Goal: Book appointment/travel/reservation

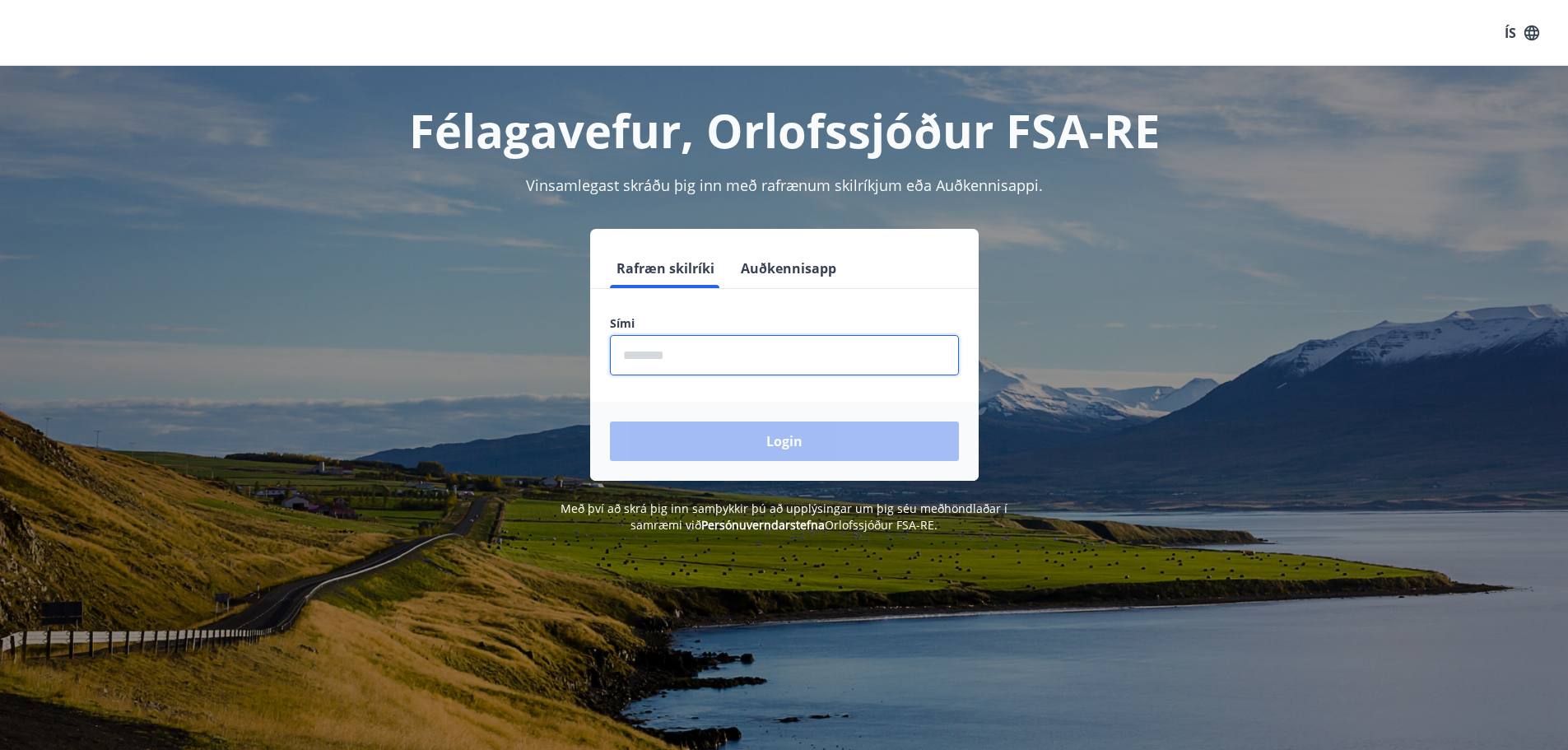
click at [744, 358] on input "phone" at bounding box center [784, 355] width 349 height 40
type input "********"
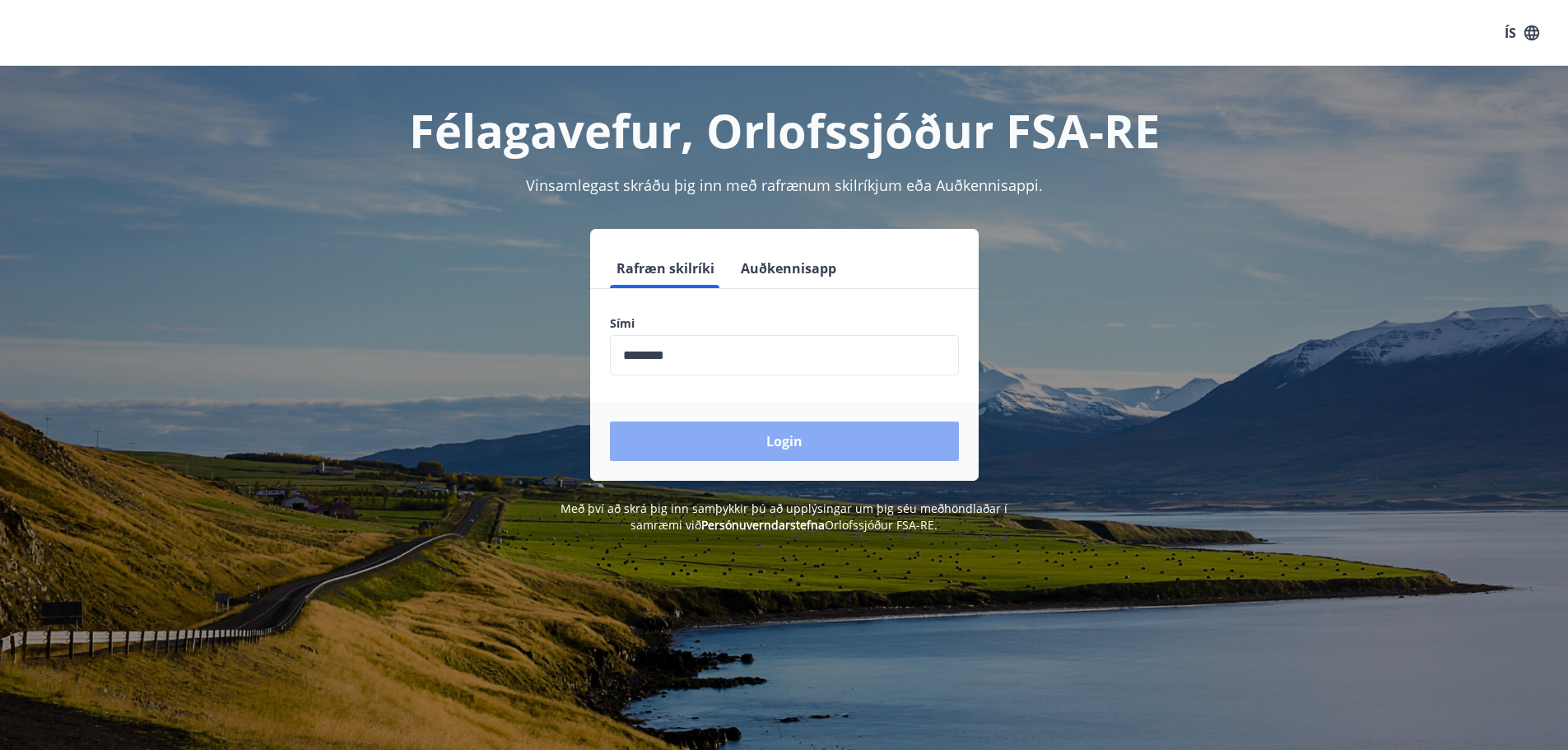
click at [729, 428] on button "Login" at bounding box center [784, 440] width 349 height 39
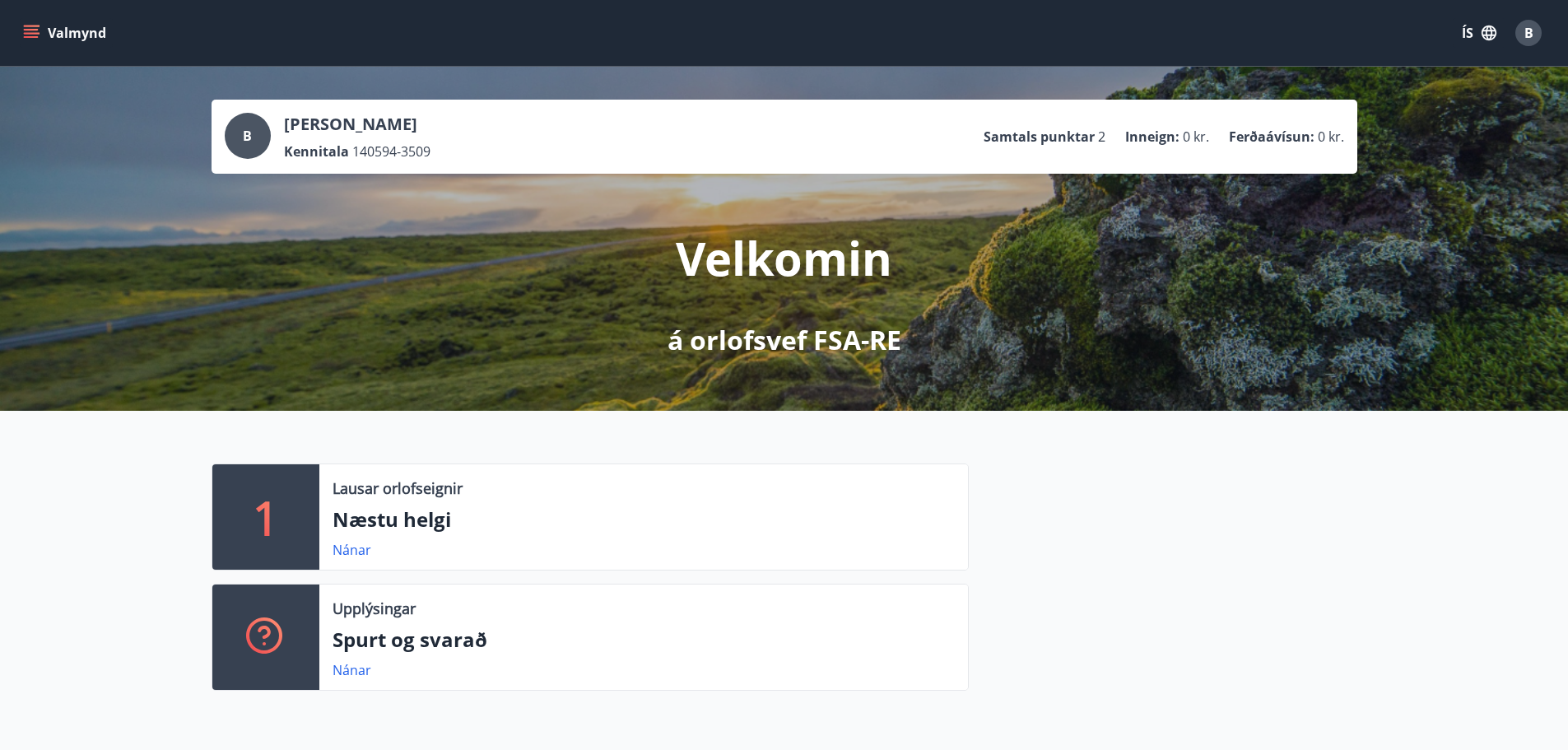
click at [33, 26] on icon "menu" at bounding box center [33, 27] width 18 height 2
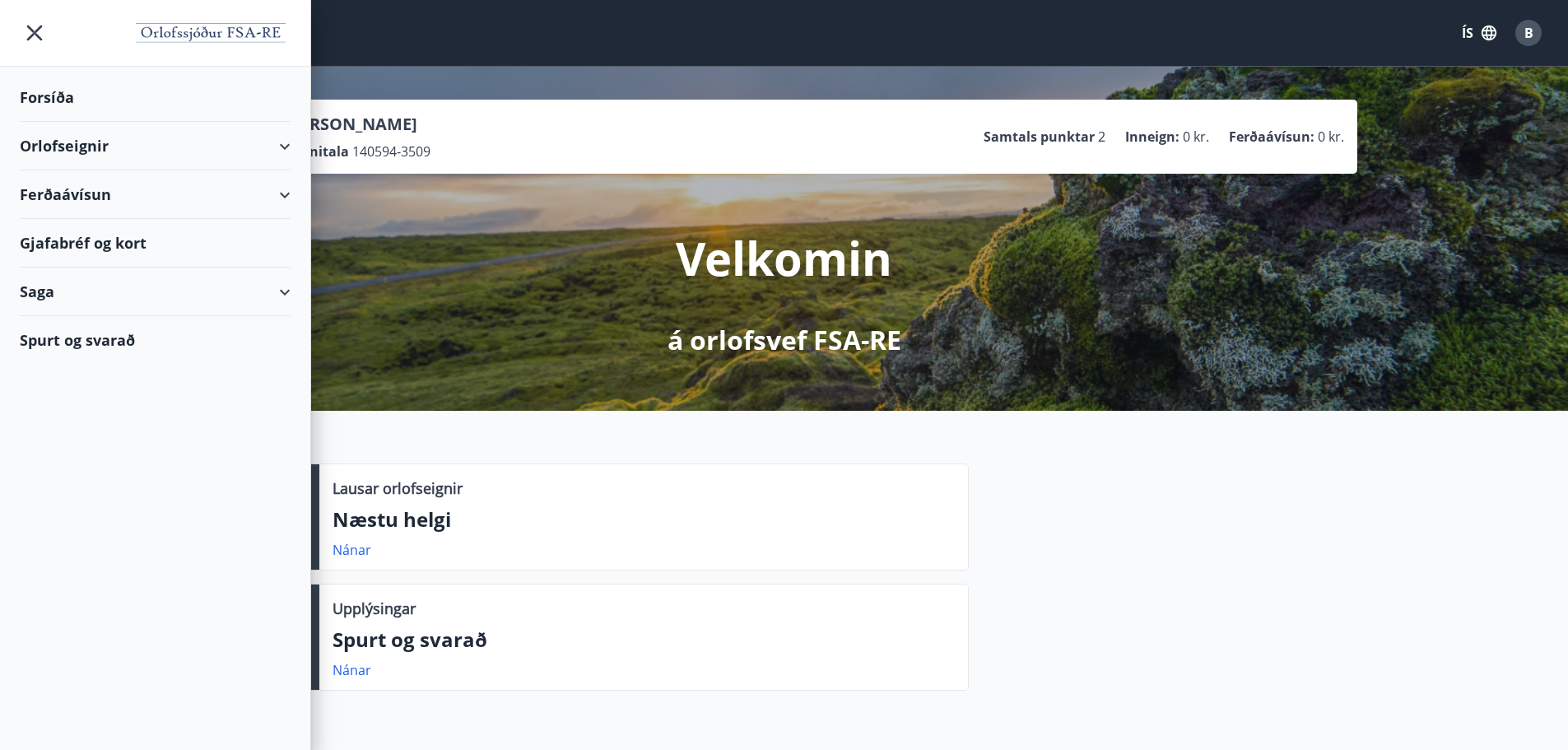
click at [92, 196] on div "Ferðaávísun" at bounding box center [155, 195] width 270 height 48
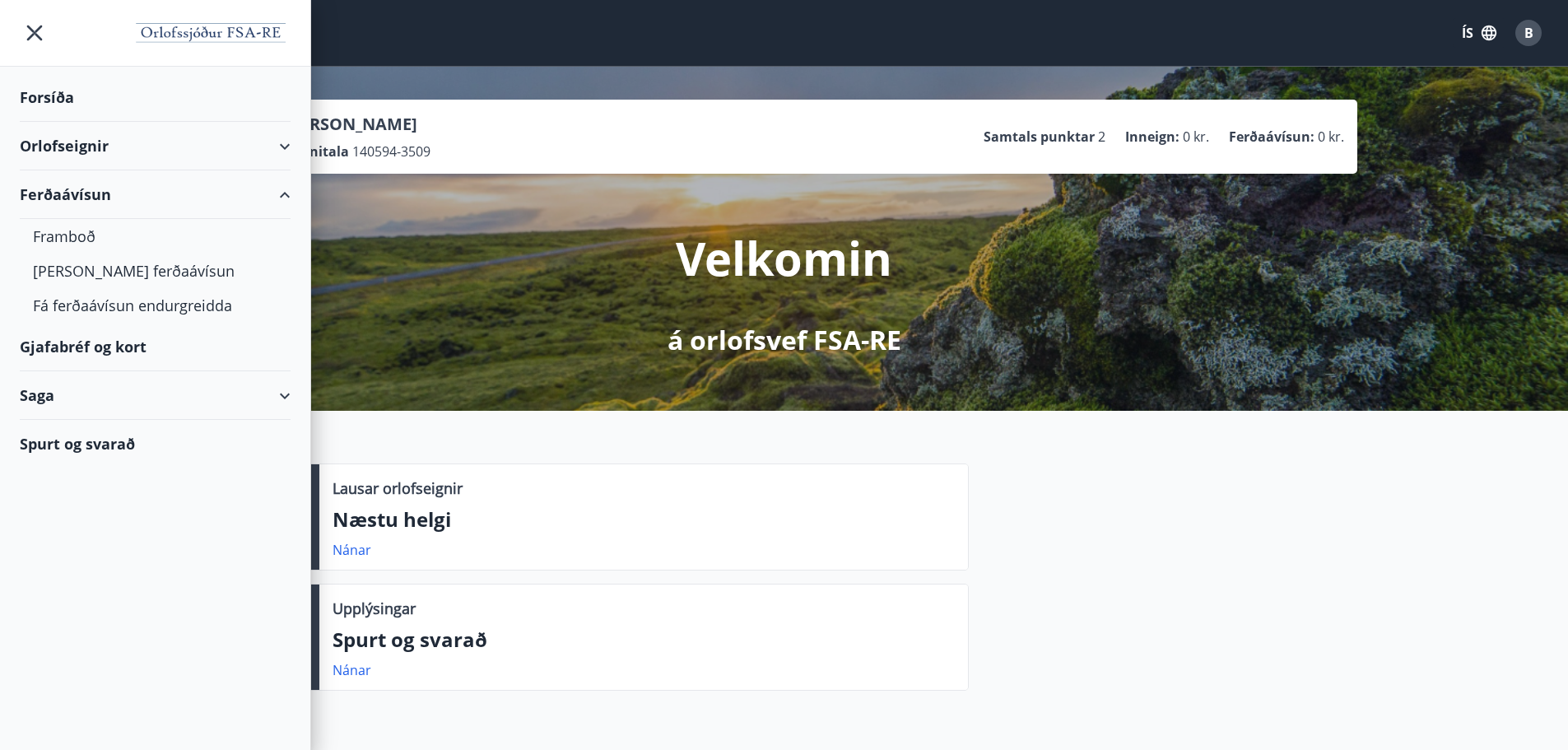
click at [83, 345] on div "Gjafabréf og kort" at bounding box center [155, 347] width 270 height 48
click at [201, 142] on div "Orlofseignir" at bounding box center [155, 146] width 270 height 48
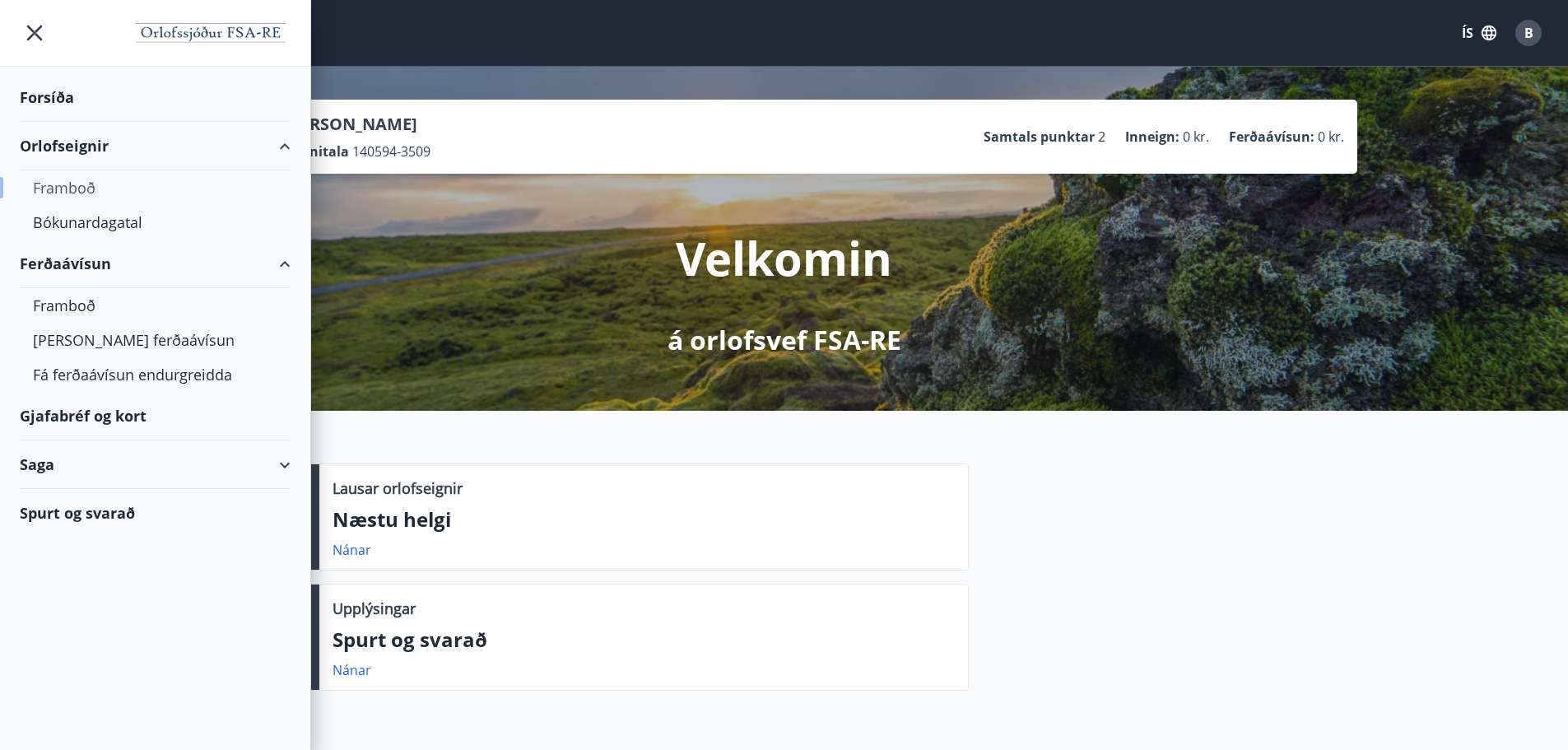
click at [82, 188] on div "Framboð" at bounding box center [156, 188] width 245 height 35
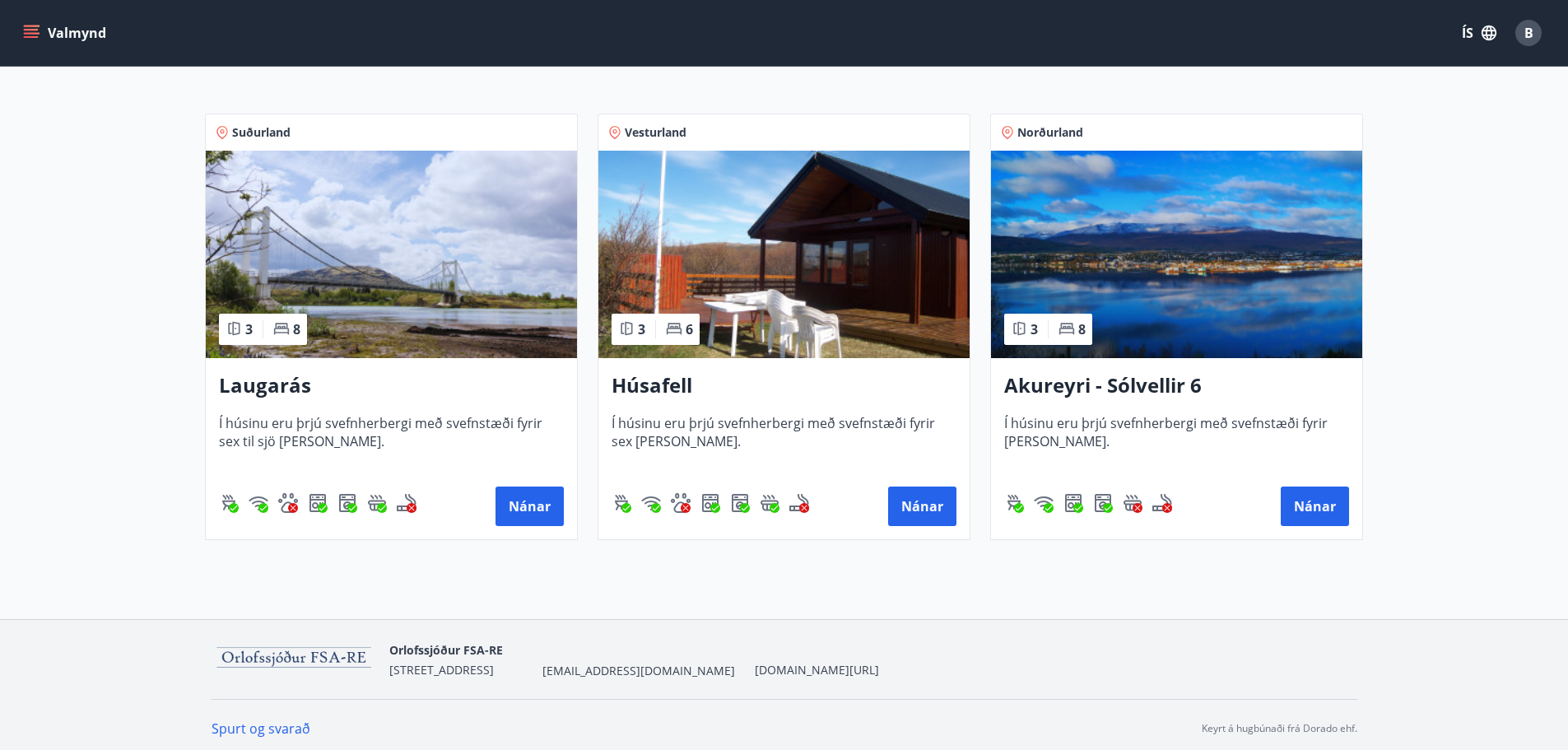
scroll to position [271, 0]
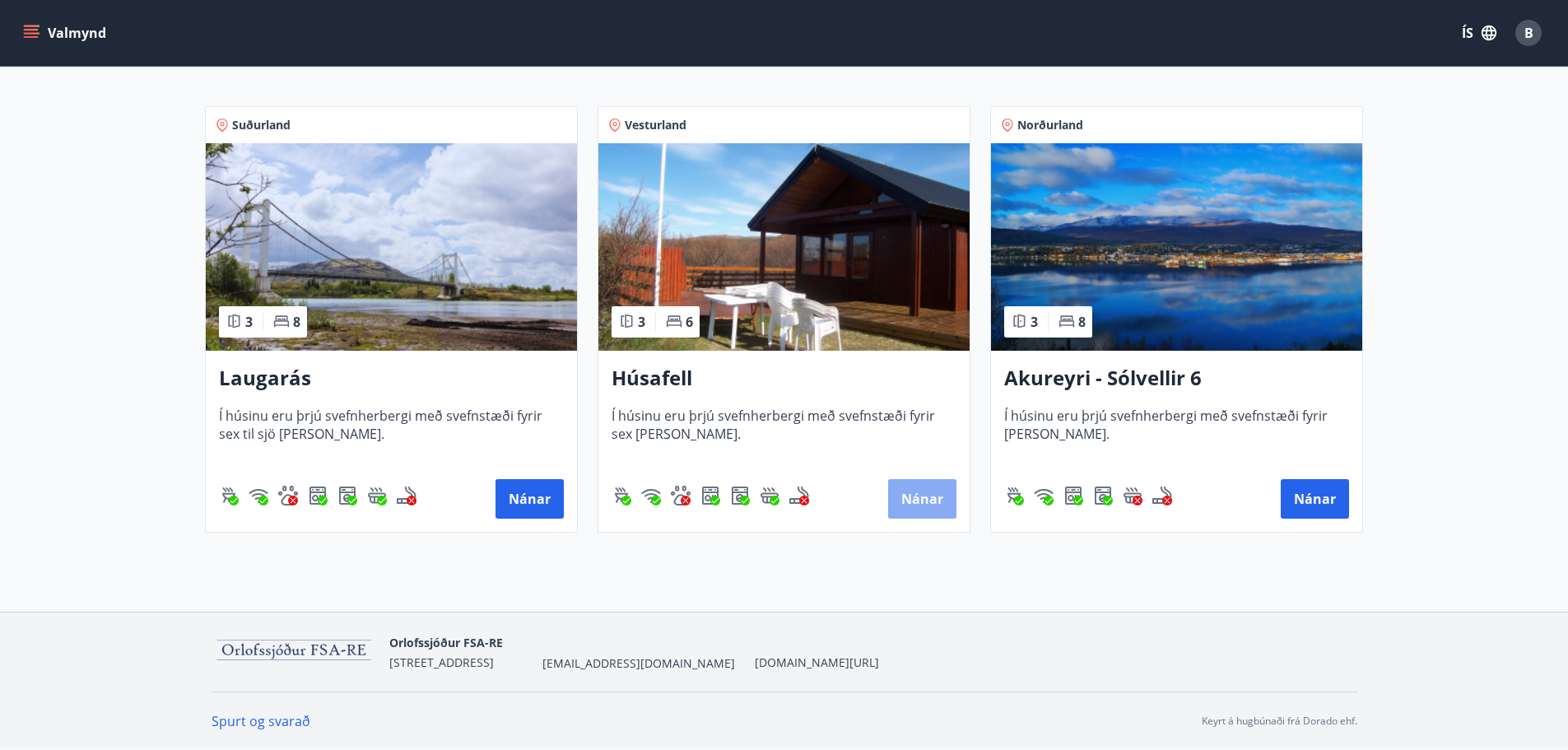
click at [937, 492] on button "Nánar" at bounding box center [922, 499] width 68 height 39
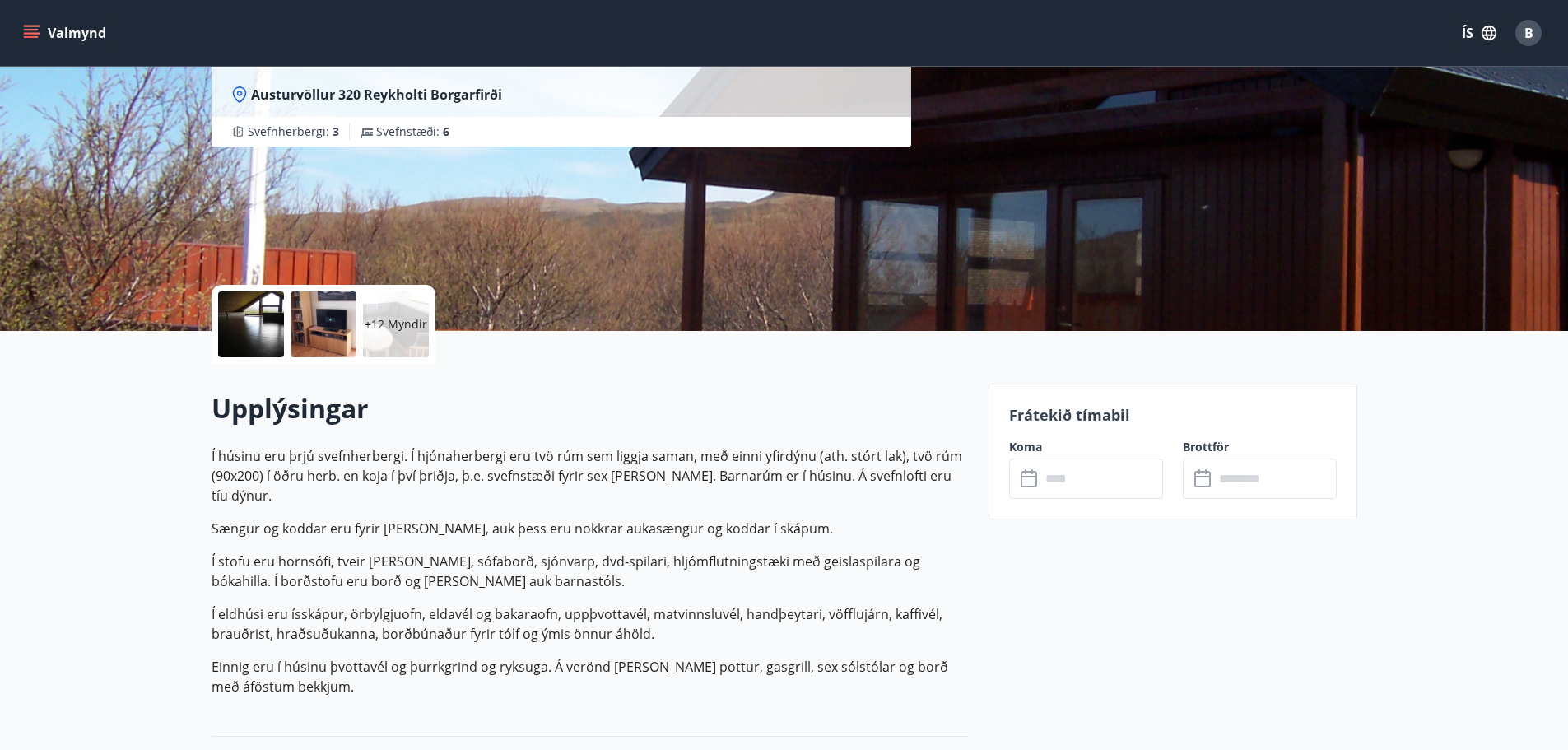
scroll to position [82, 0]
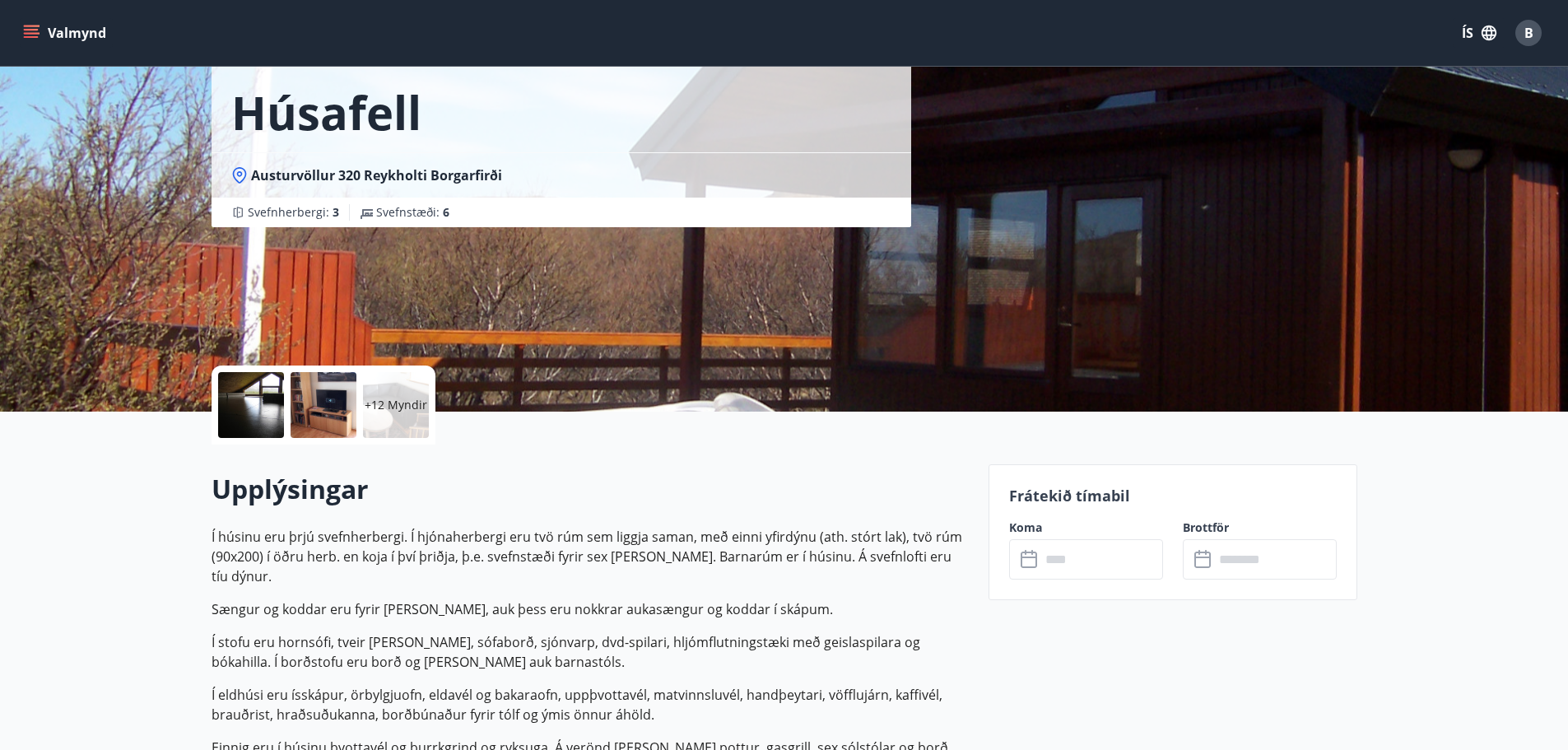
click at [1062, 559] on input "text" at bounding box center [1101, 559] width 122 height 40
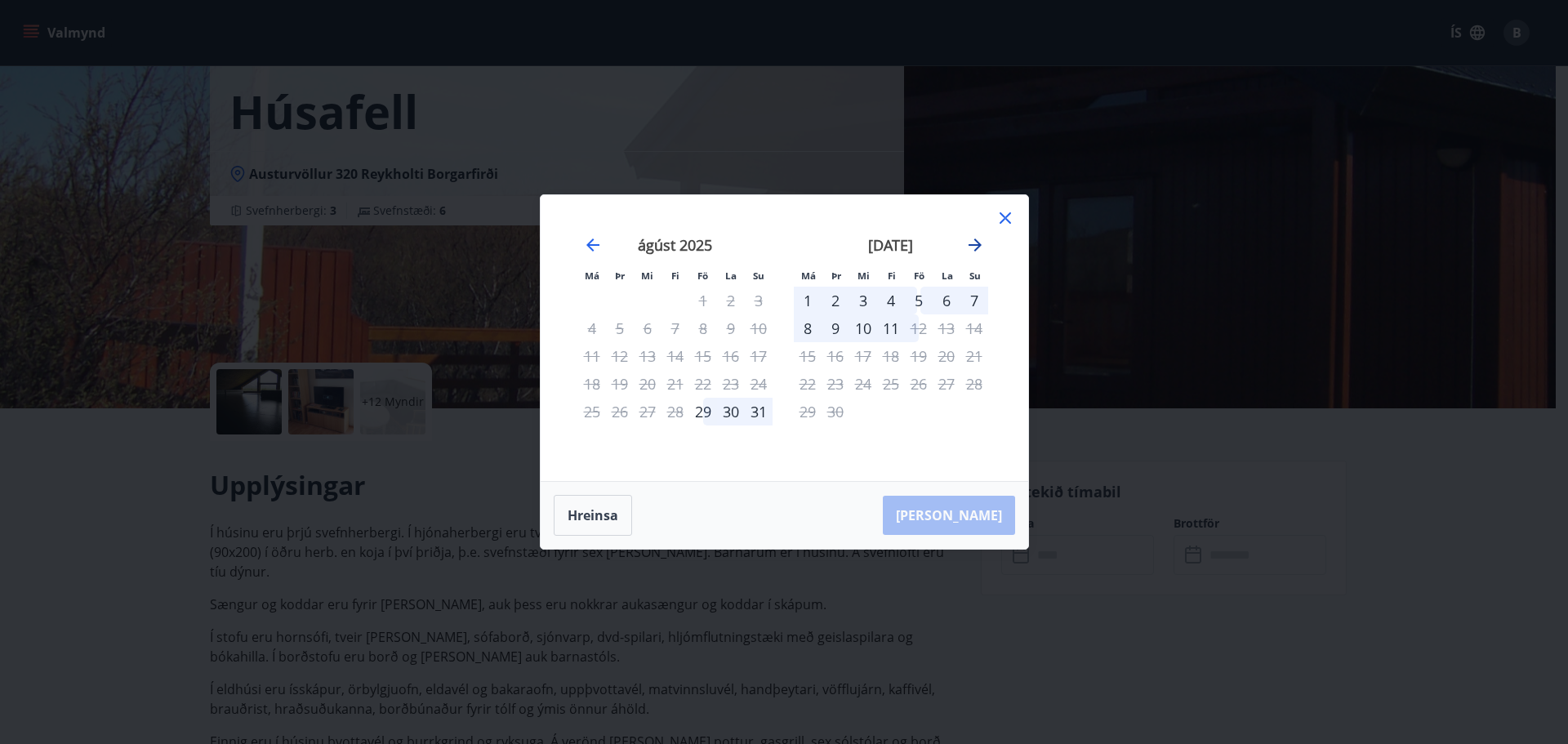
click at [974, 245] on icon "Move forward to switch to the next month." at bounding box center [975, 245] width 13 height 13
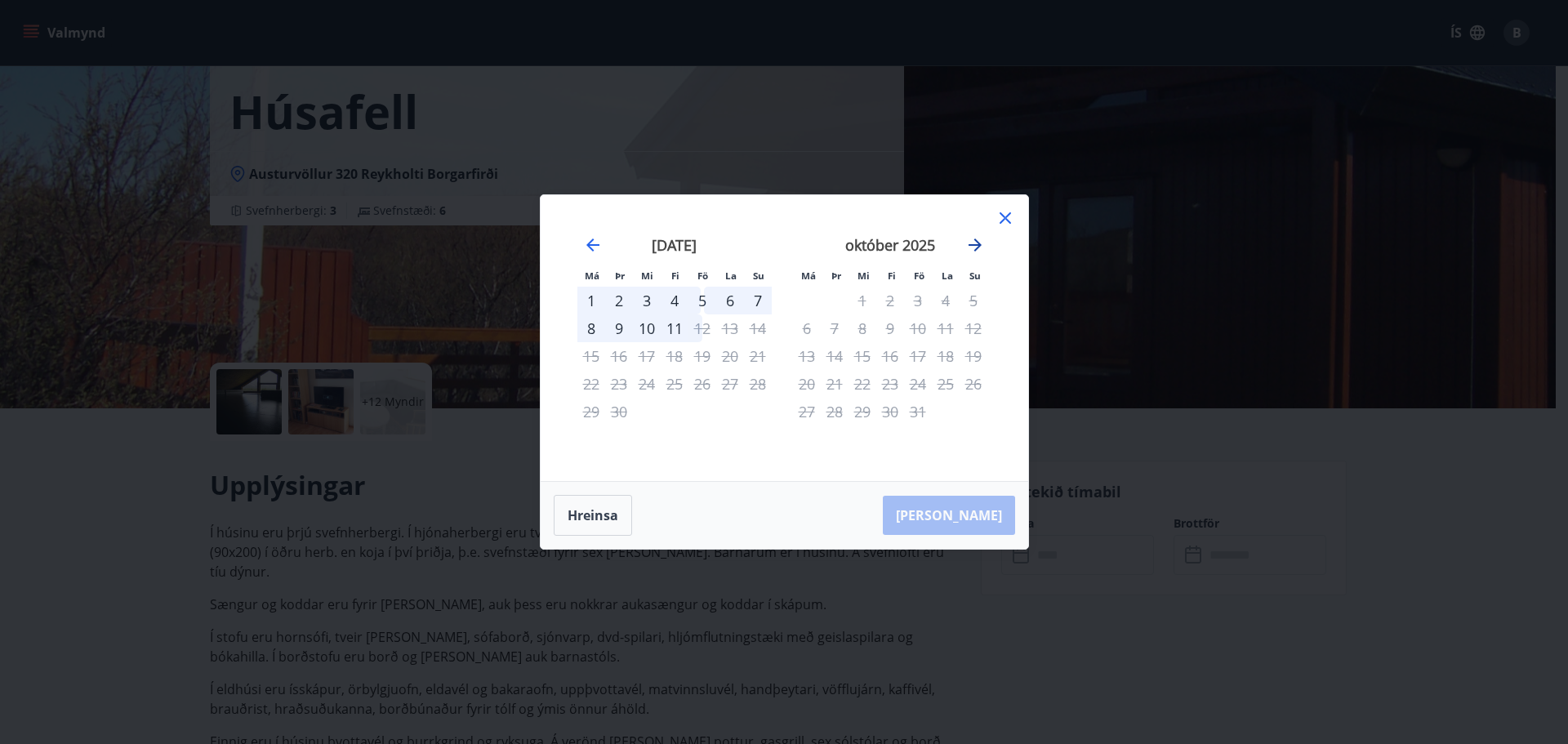
click at [974, 245] on icon "Move forward to switch to the next month." at bounding box center [975, 245] width 13 height 13
click at [581, 239] on div "desember 2025" at bounding box center [675, 250] width 194 height 72
click at [590, 239] on icon "Move backward to switch to the previous month." at bounding box center [593, 245] width 20 height 20
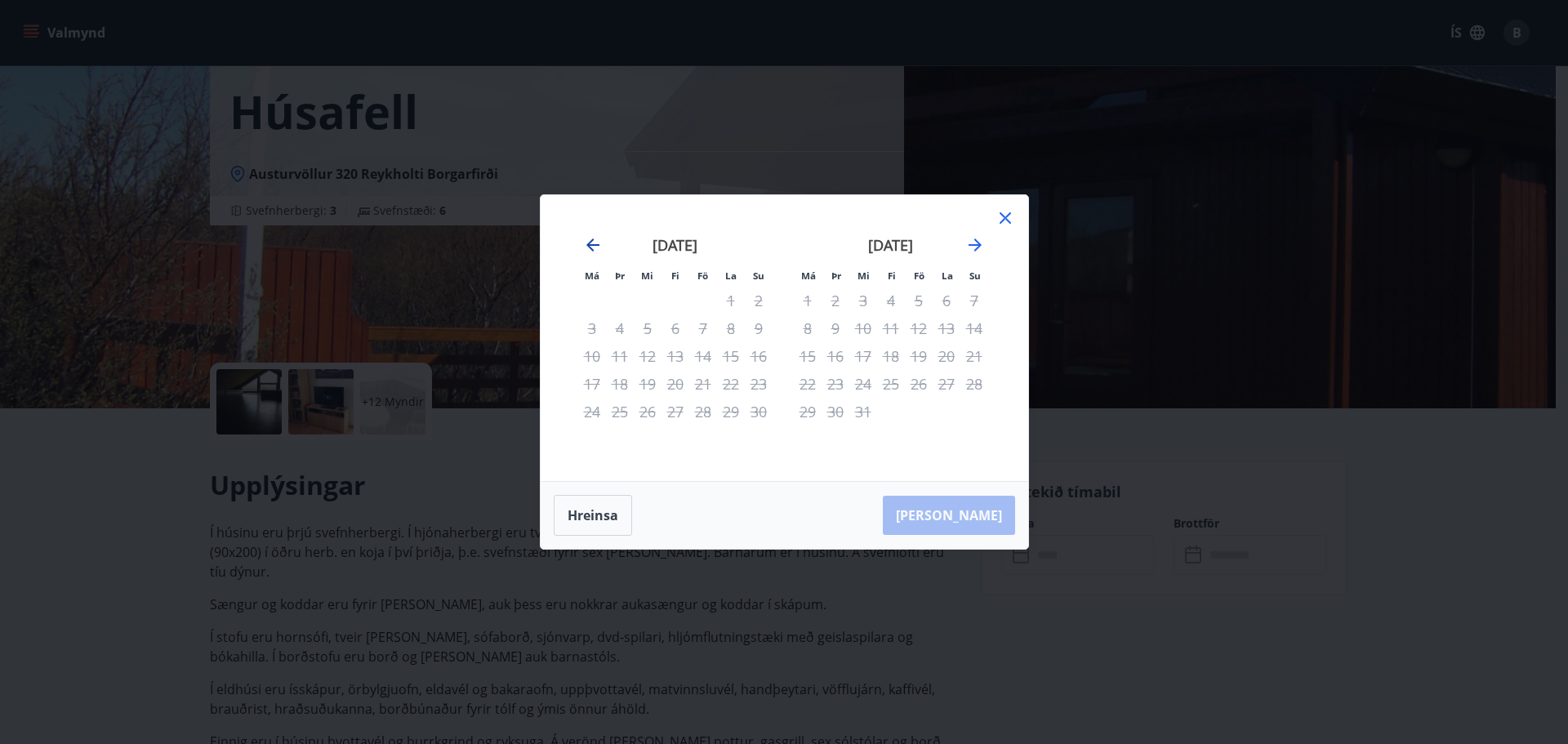
click at [590, 239] on icon "Move backward to switch to the previous month." at bounding box center [593, 245] width 20 height 20
click at [969, 254] on icon "Move forward to switch to the next month." at bounding box center [975, 245] width 20 height 20
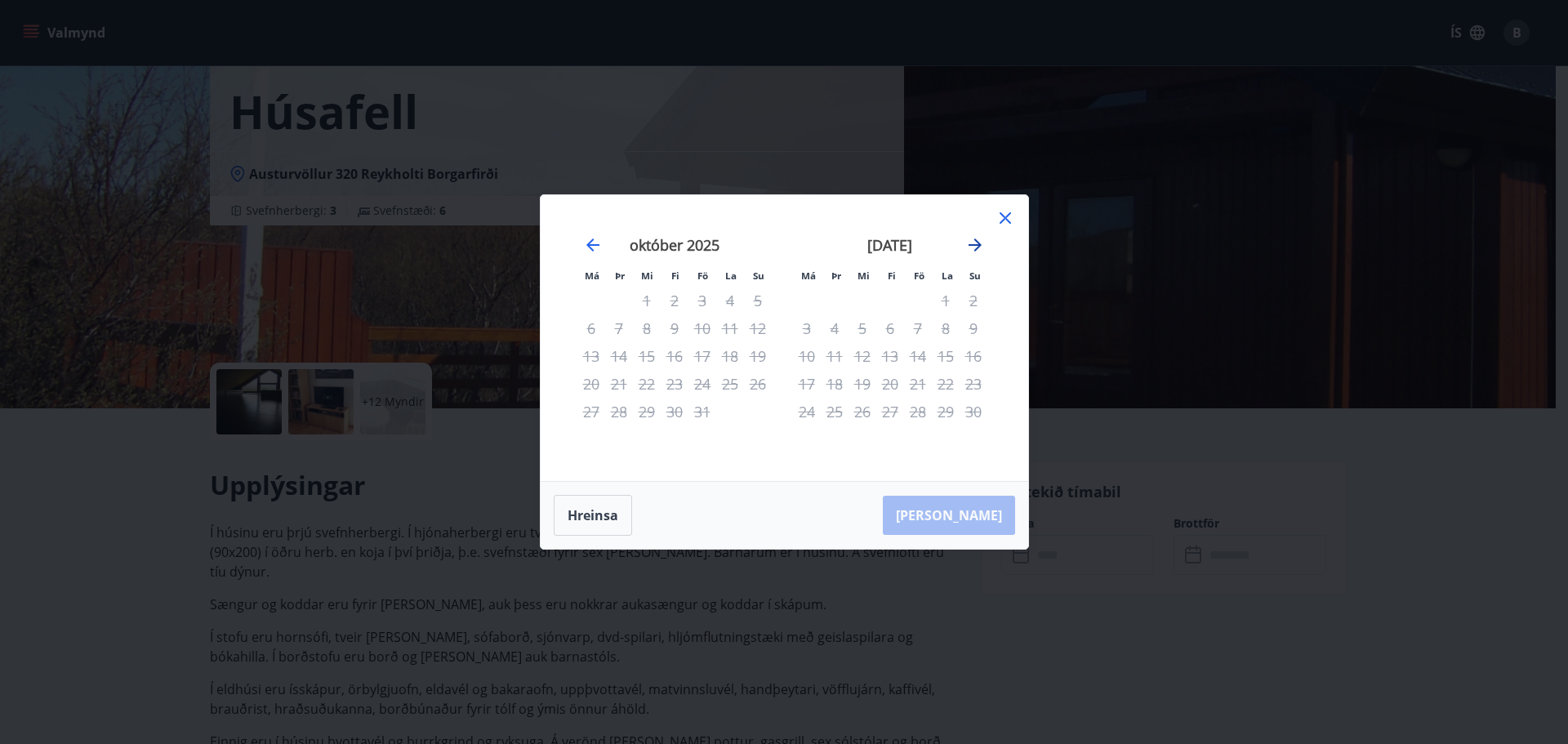
click at [969, 254] on icon "Move forward to switch to the next month." at bounding box center [975, 245] width 20 height 20
click at [980, 248] on icon "Move forward to switch to the next month." at bounding box center [975, 245] width 20 height 20
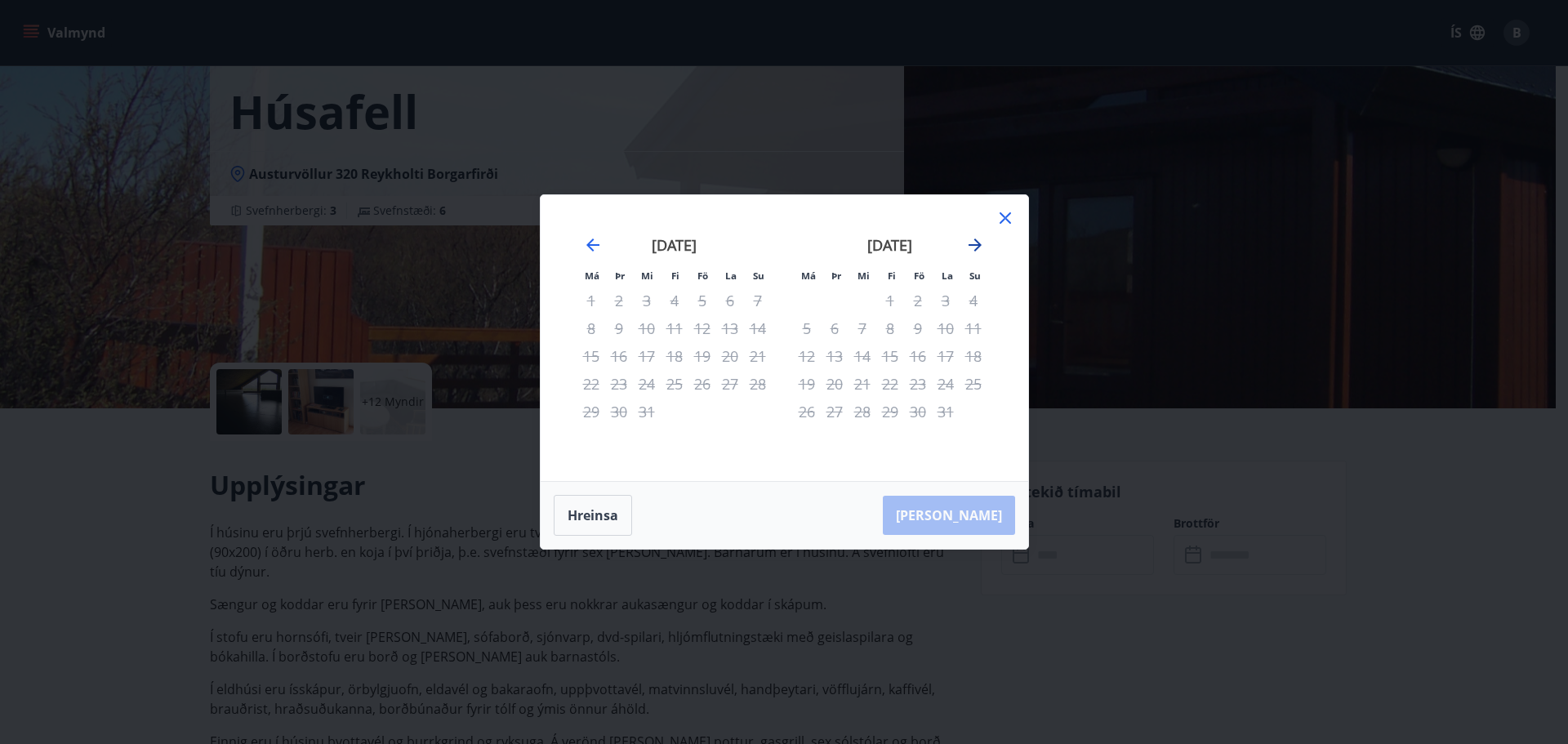
click at [973, 243] on icon "Move forward to switch to the next month." at bounding box center [975, 245] width 20 height 20
click at [1013, 204] on div "Má Þr Mi Fi Fö La Su Má Þr Mi Fi Fö La Su október 2025 1 2 3 4 5 6 7 8 9 10 11 …" at bounding box center [784, 338] width 487 height 286
click at [1001, 218] on icon at bounding box center [1005, 218] width 20 height 20
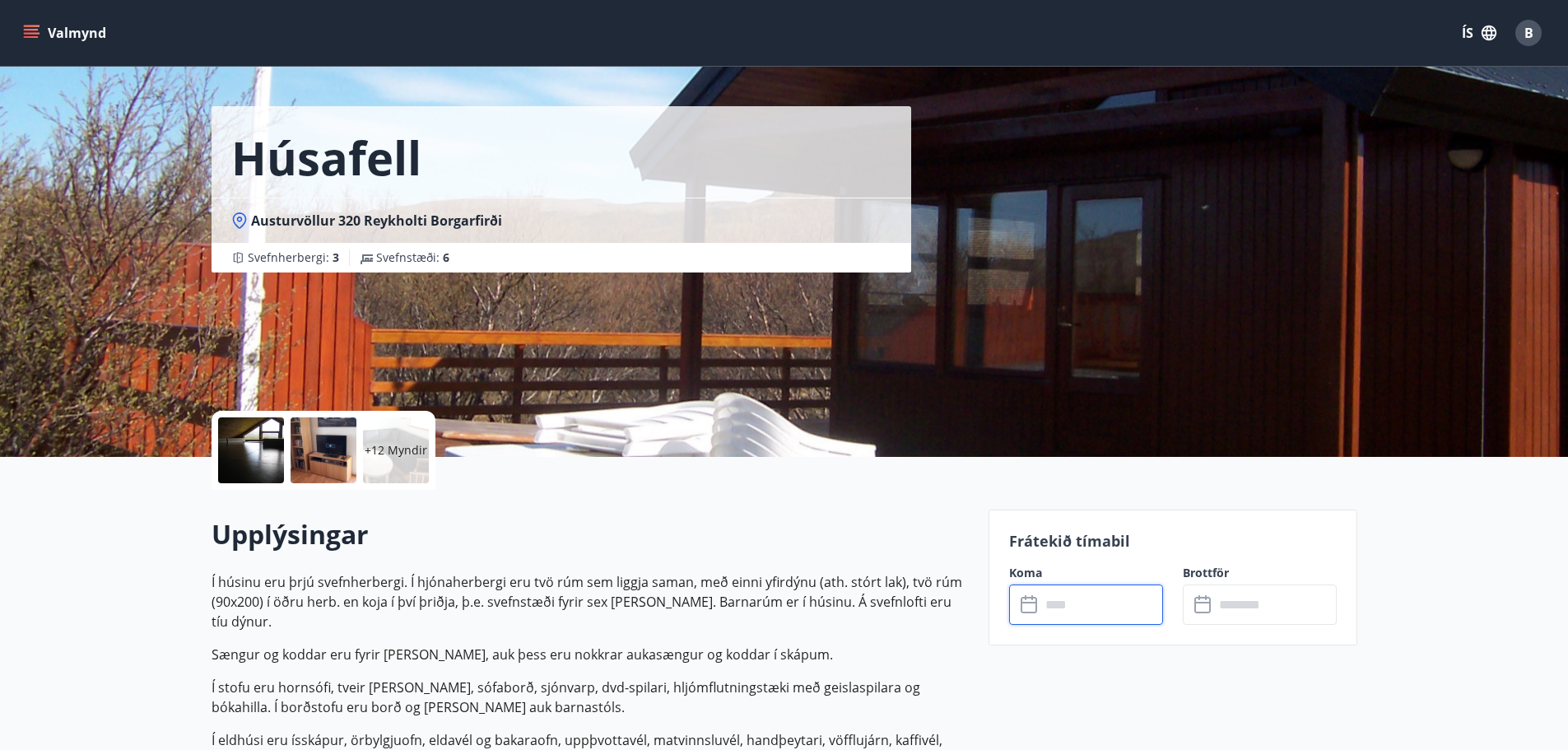
scroll to position [0, 0]
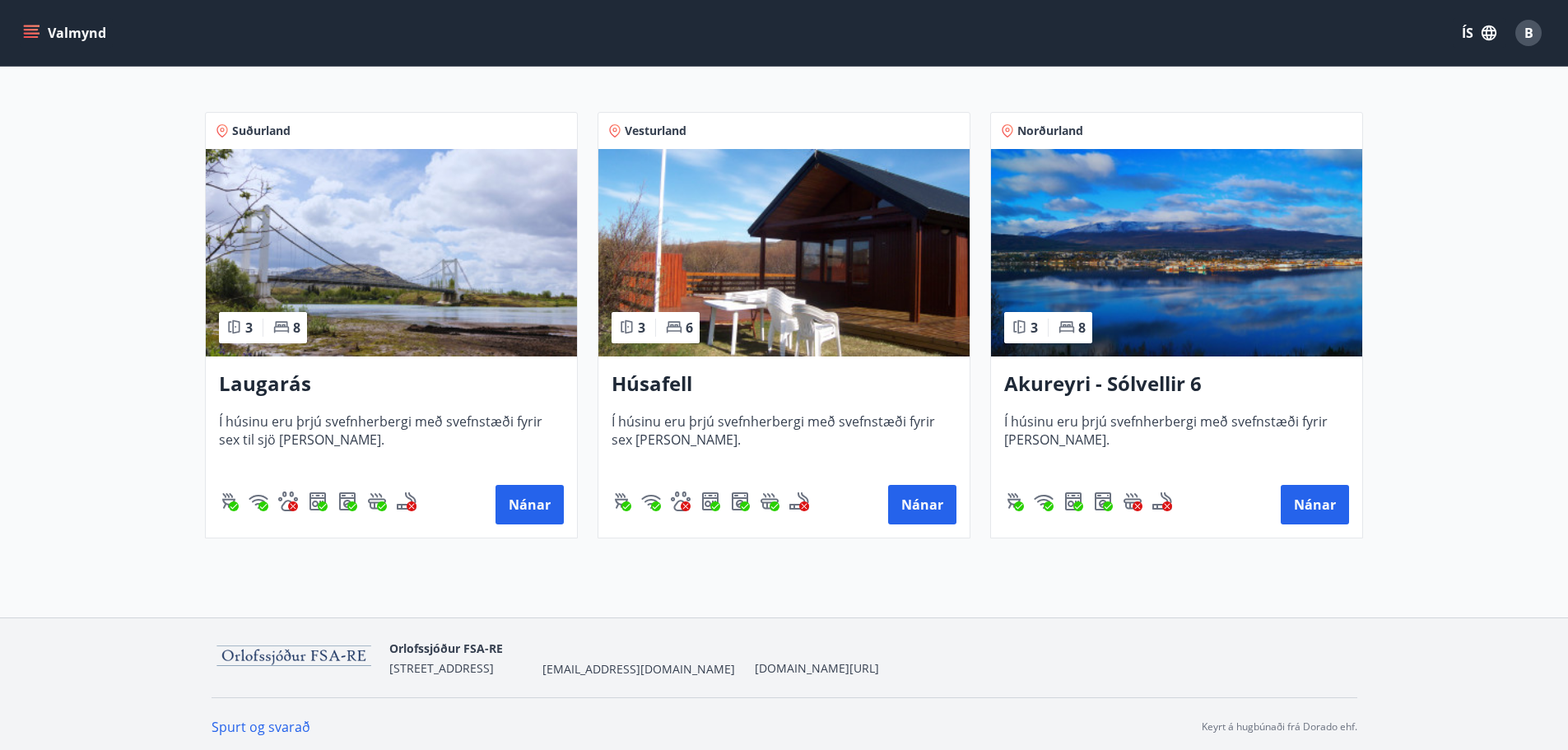
scroll to position [271, 0]
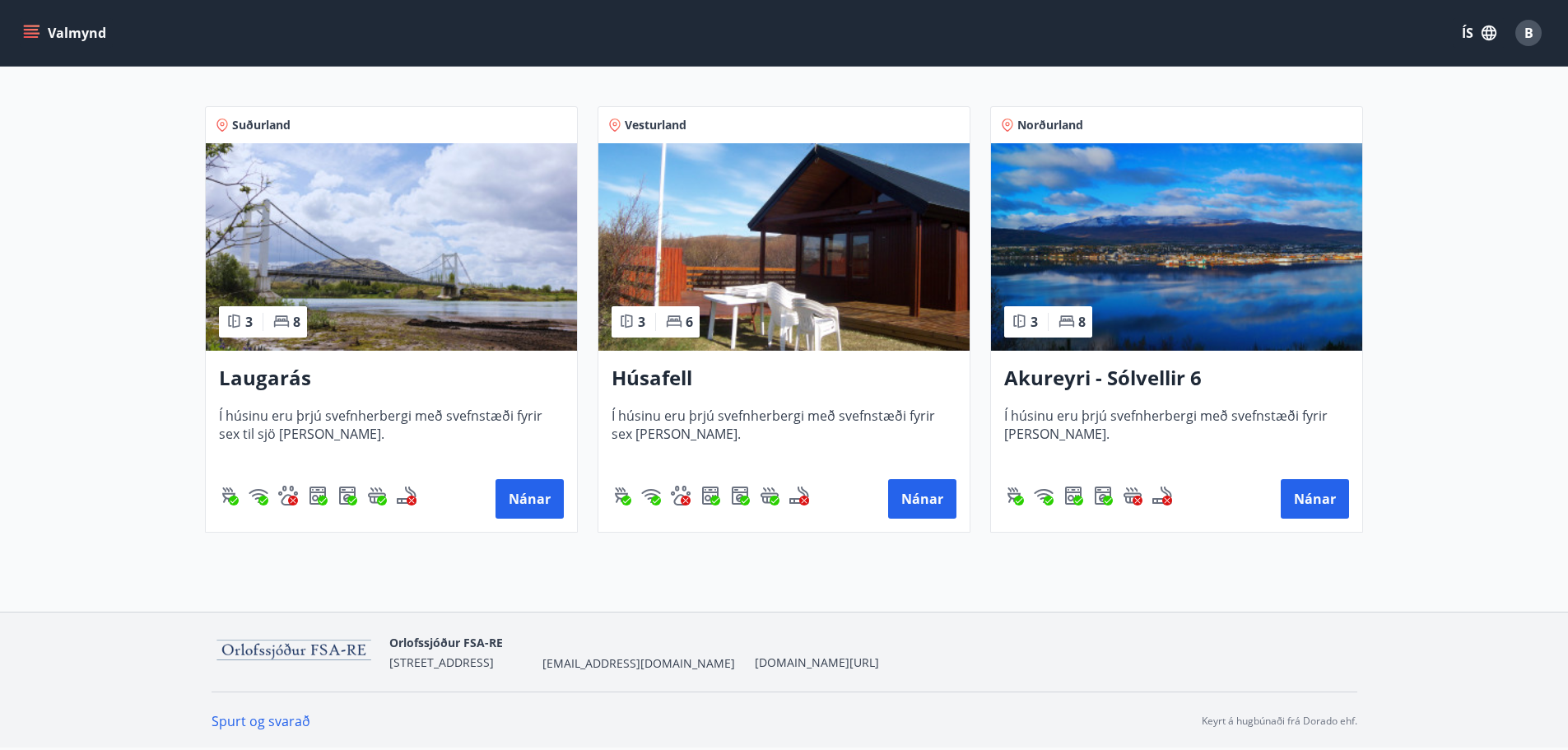
click at [741, 287] on img at bounding box center [784, 246] width 371 height 207
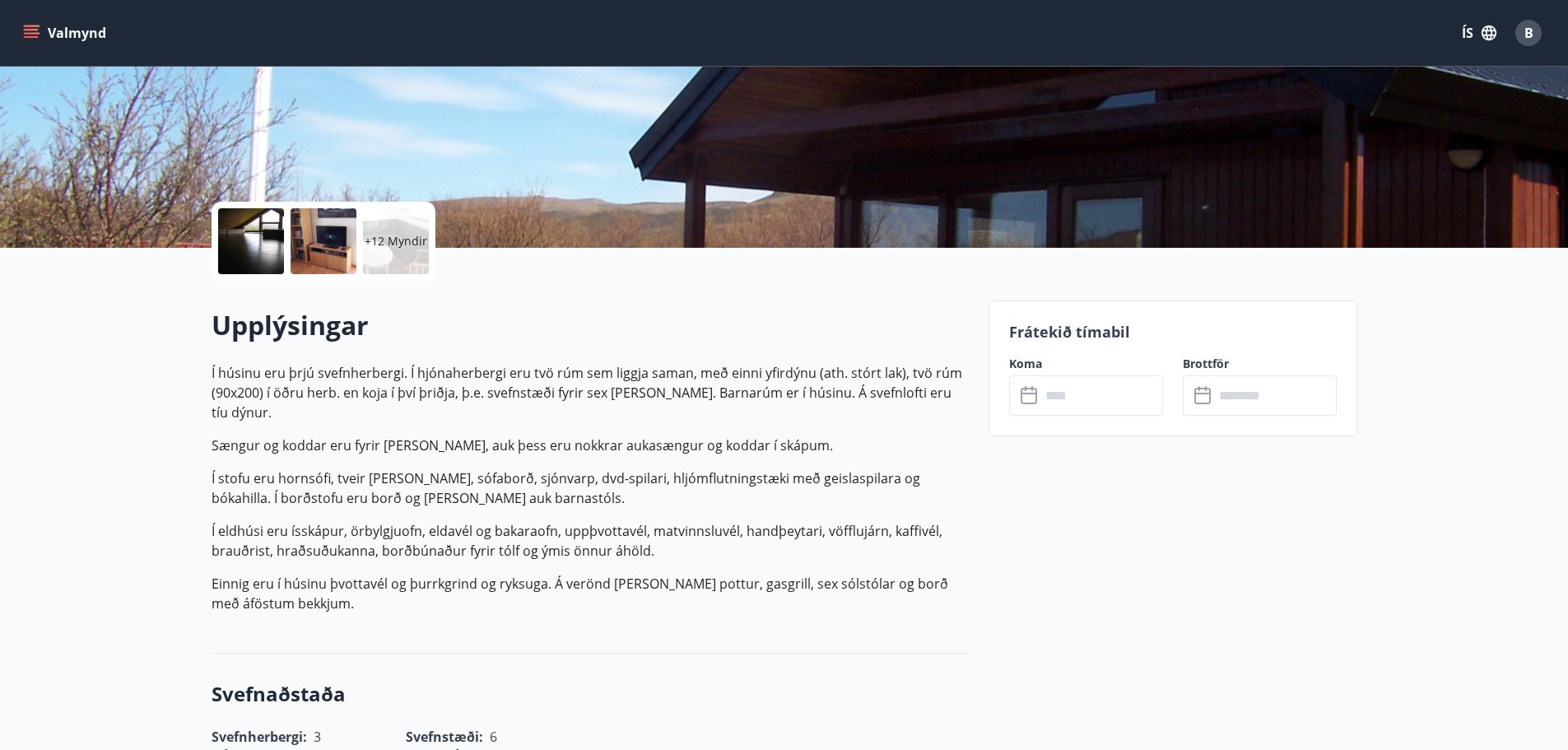
scroll to position [247, 0]
click at [1086, 400] on input "text" at bounding box center [1101, 395] width 122 height 40
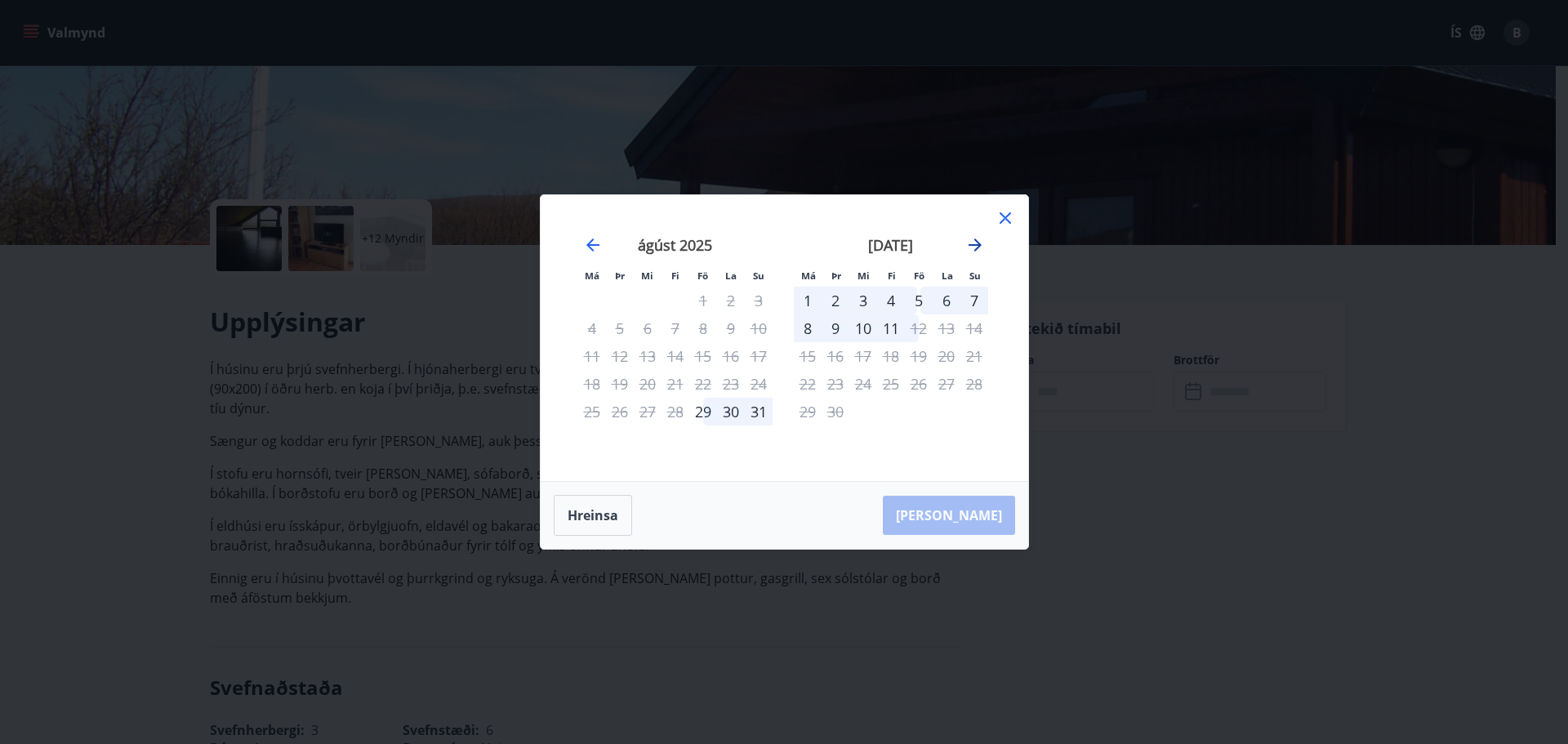
click at [968, 249] on icon "Move forward to switch to the next month." at bounding box center [975, 245] width 20 height 20
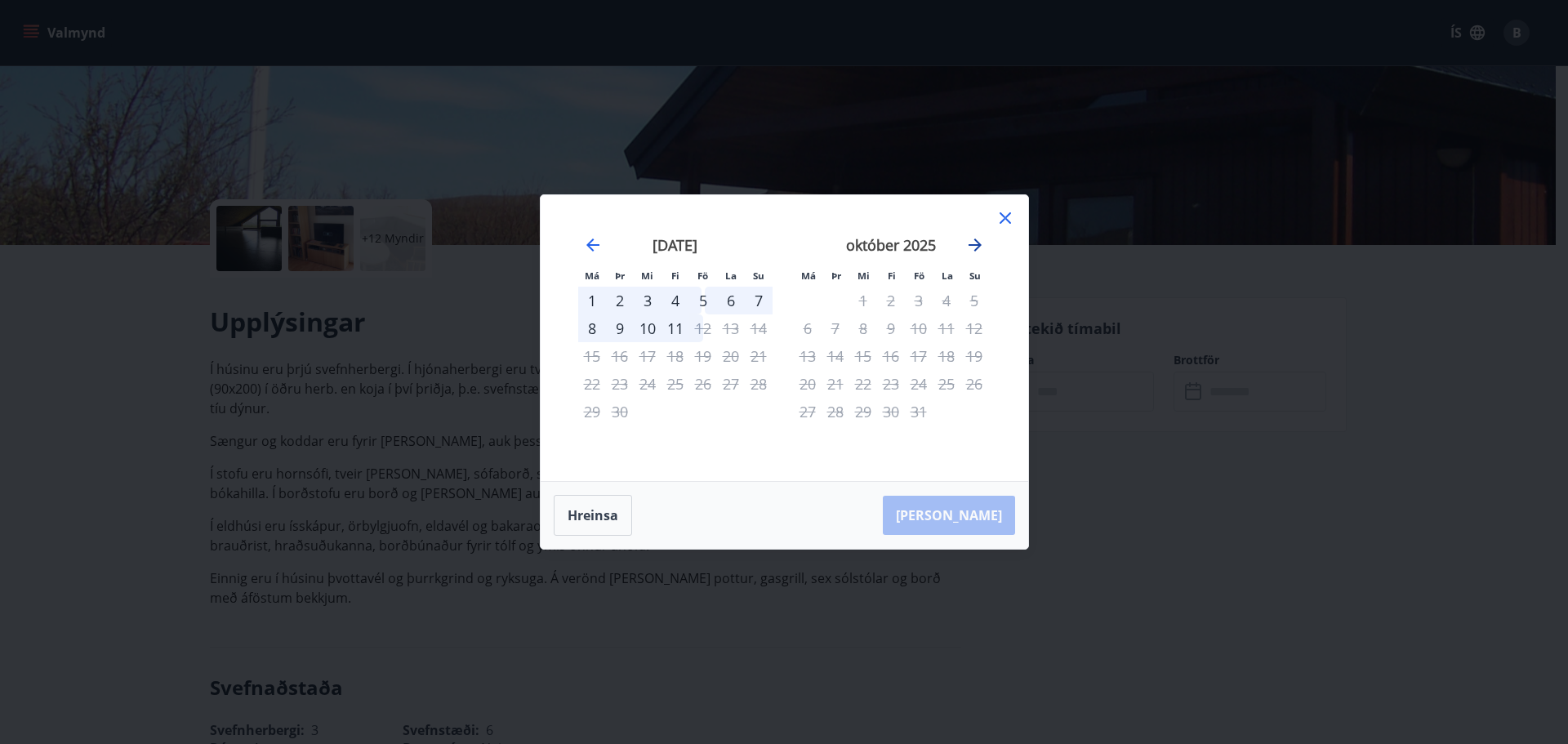
click at [980, 240] on icon "Move forward to switch to the next month." at bounding box center [975, 245] width 20 height 20
click at [978, 242] on icon "Move forward to switch to the next month." at bounding box center [975, 245] width 20 height 20
click at [1008, 222] on icon at bounding box center [1005, 218] width 12 height 12
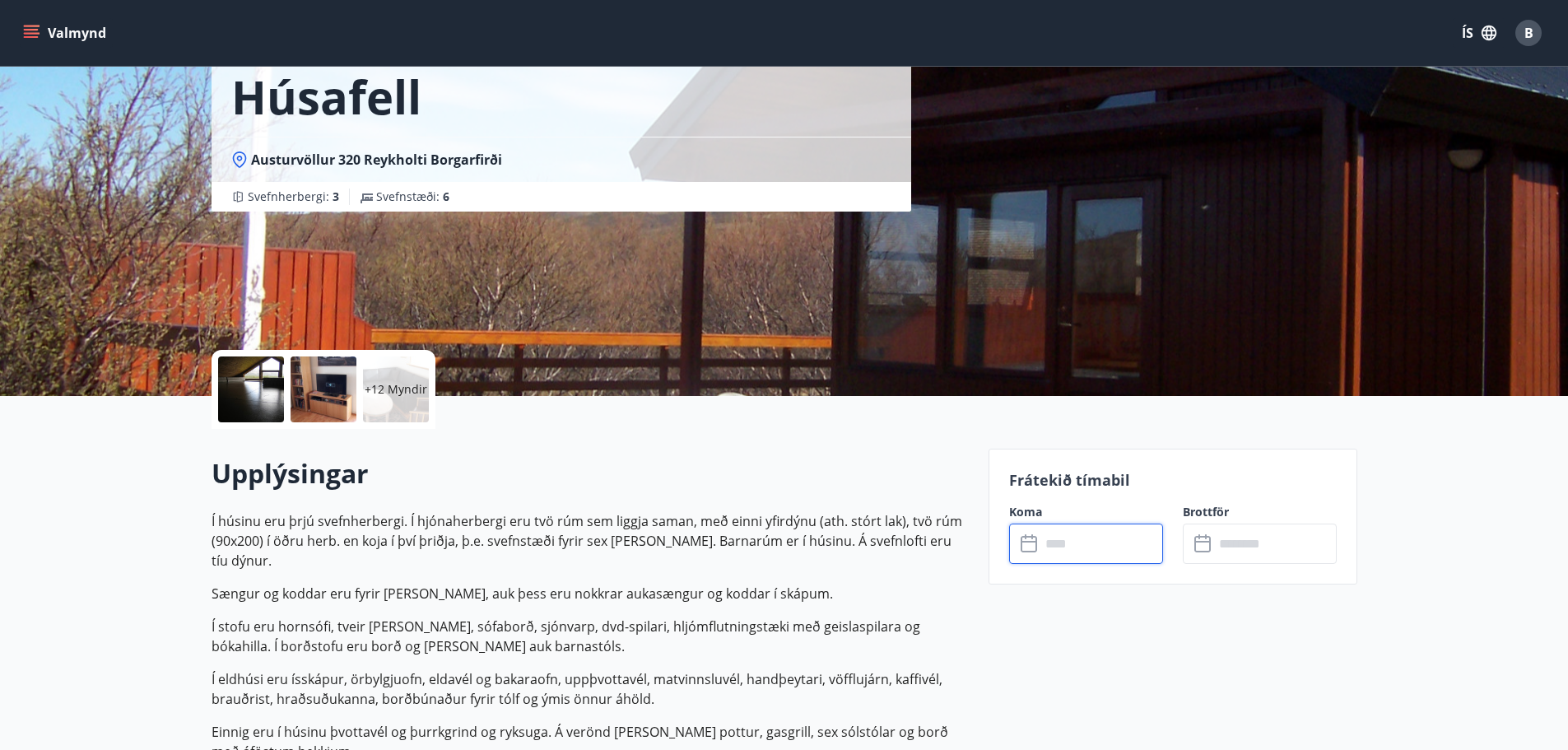
scroll to position [0, 0]
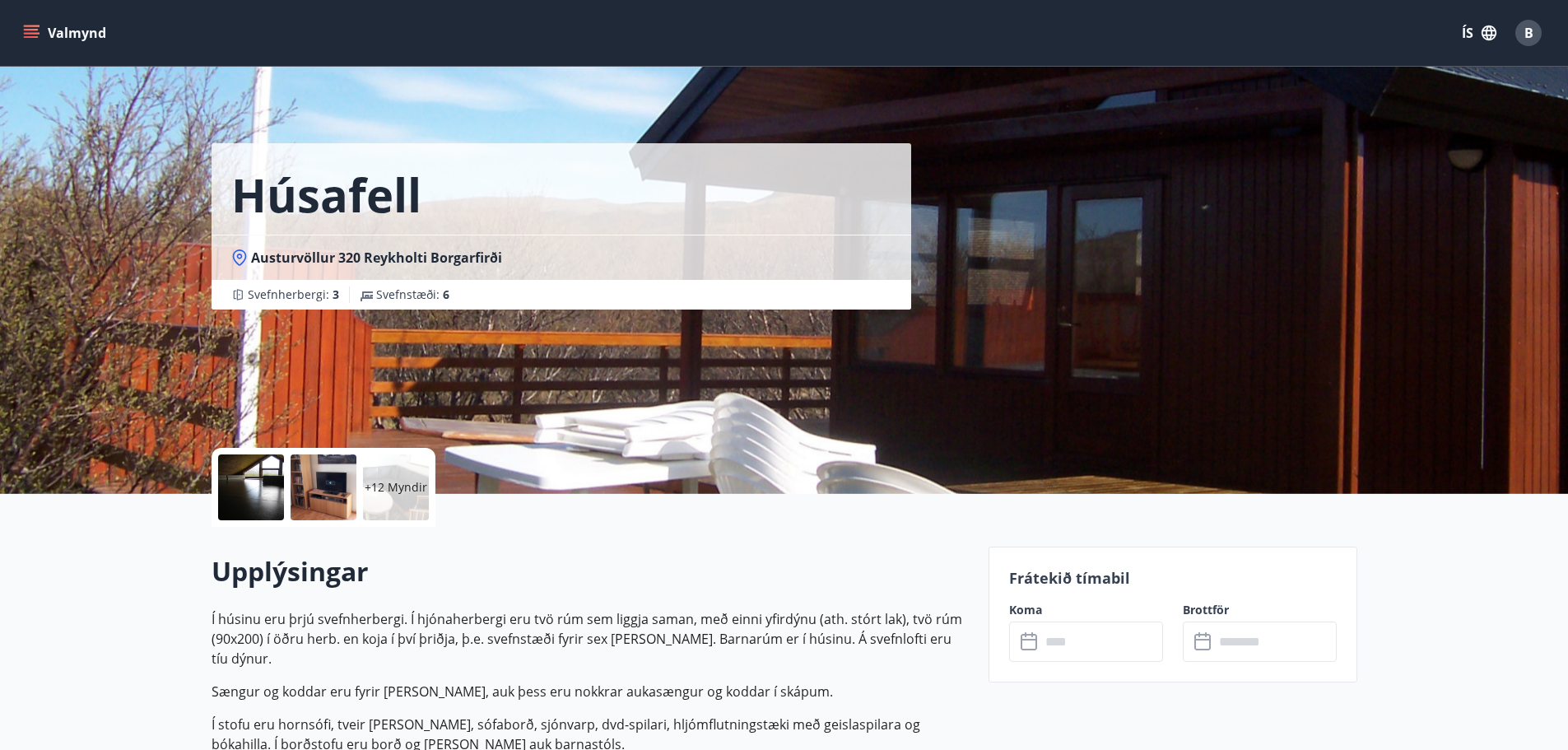
click at [44, 29] on button "Valmynd" at bounding box center [67, 33] width 93 height 30
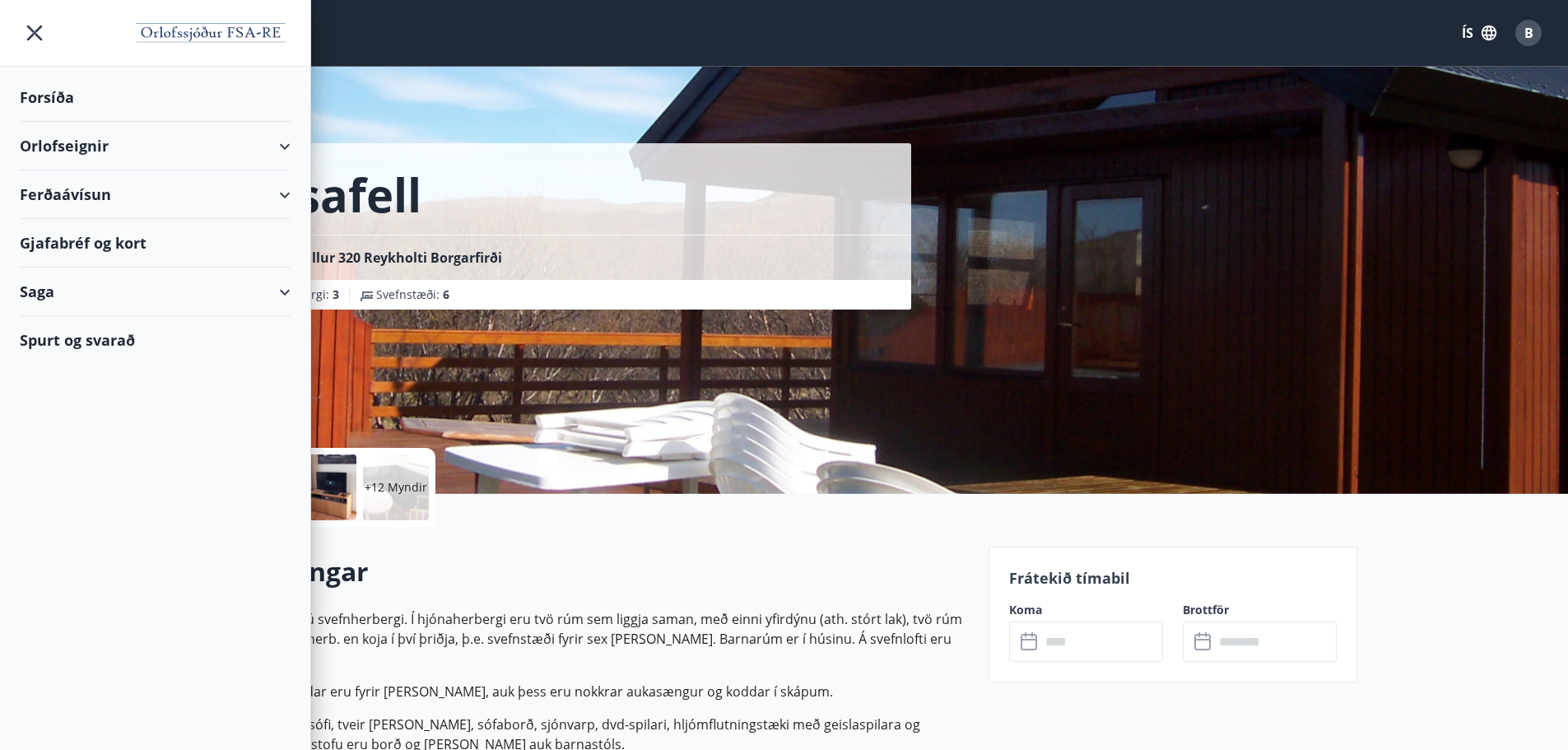
click at [277, 152] on div "Orlofseignir" at bounding box center [155, 146] width 270 height 48
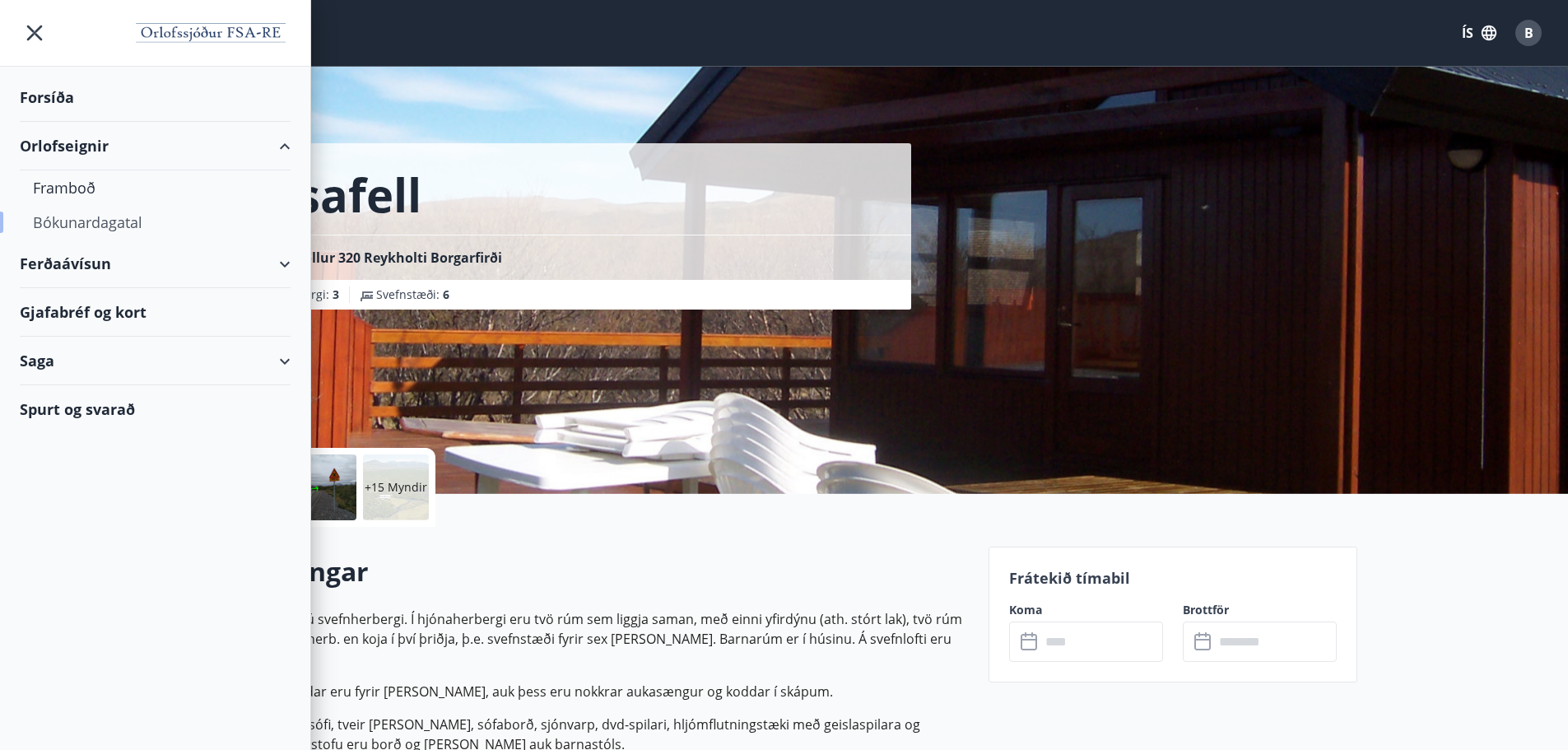
click at [113, 212] on div "Bókunardagatal" at bounding box center [156, 222] width 245 height 35
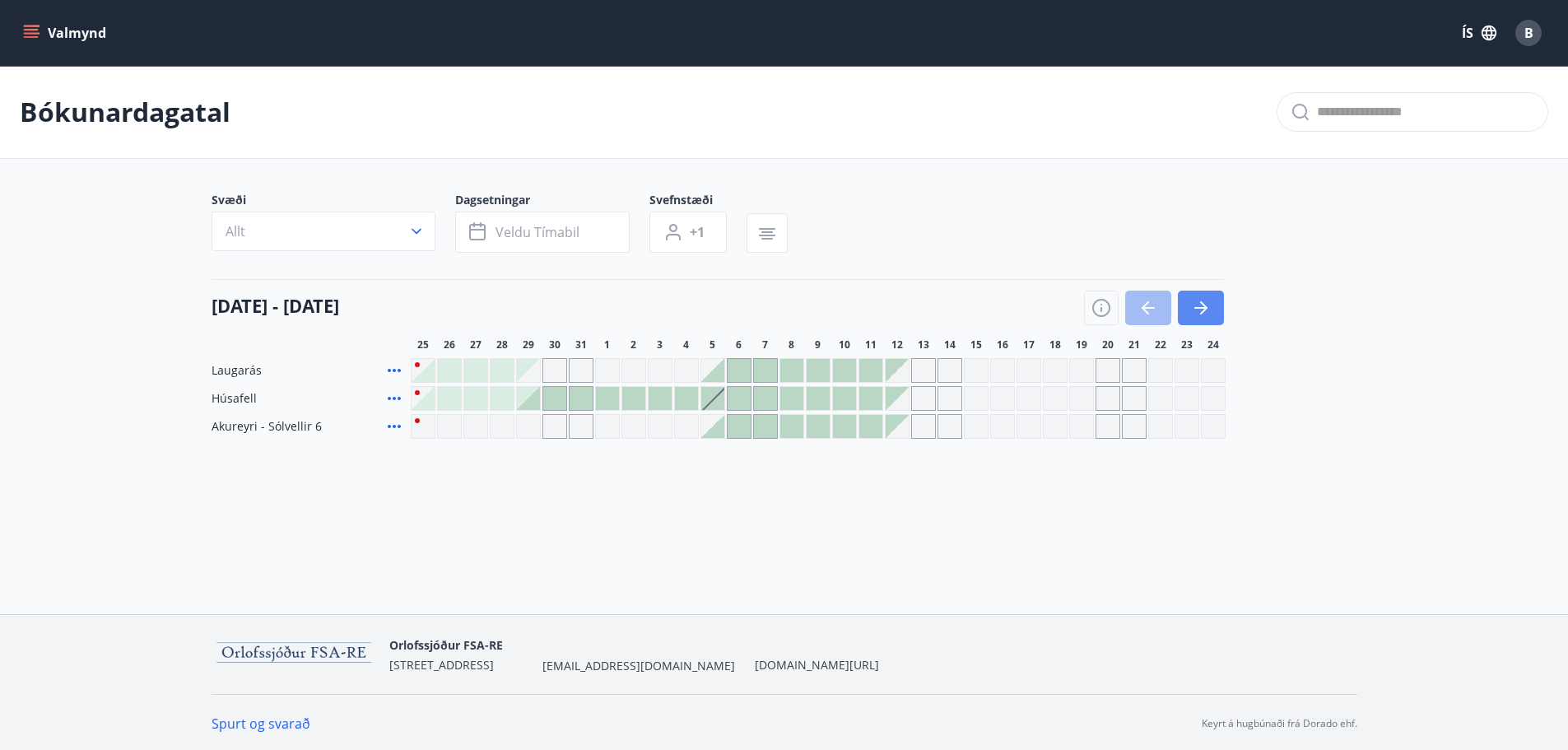
click at [1203, 307] on icon "button" at bounding box center [1201, 308] width 13 height 2
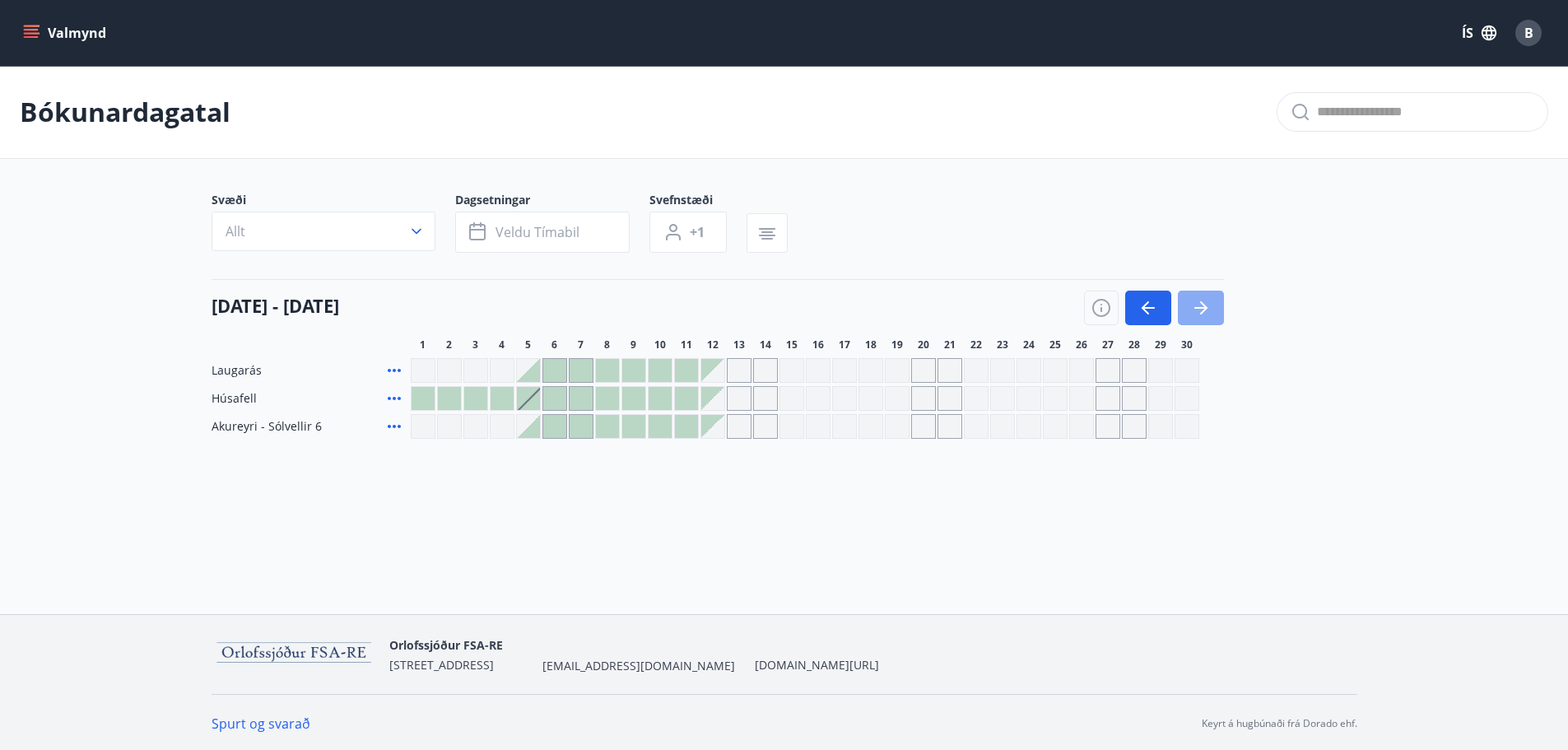
click at [1203, 307] on icon "button" at bounding box center [1201, 308] width 13 height 2
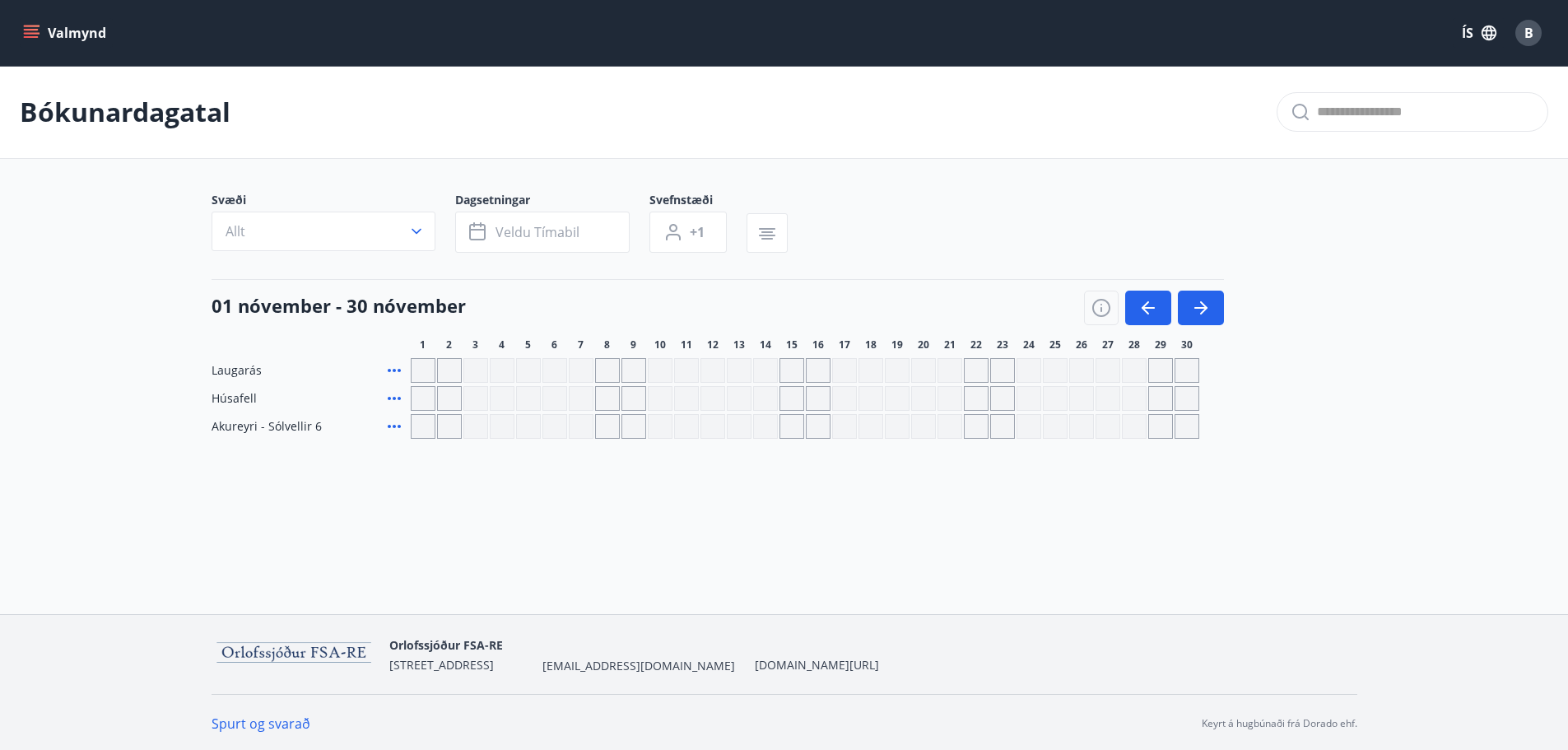
click at [40, 22] on button "Valmynd" at bounding box center [67, 33] width 93 height 30
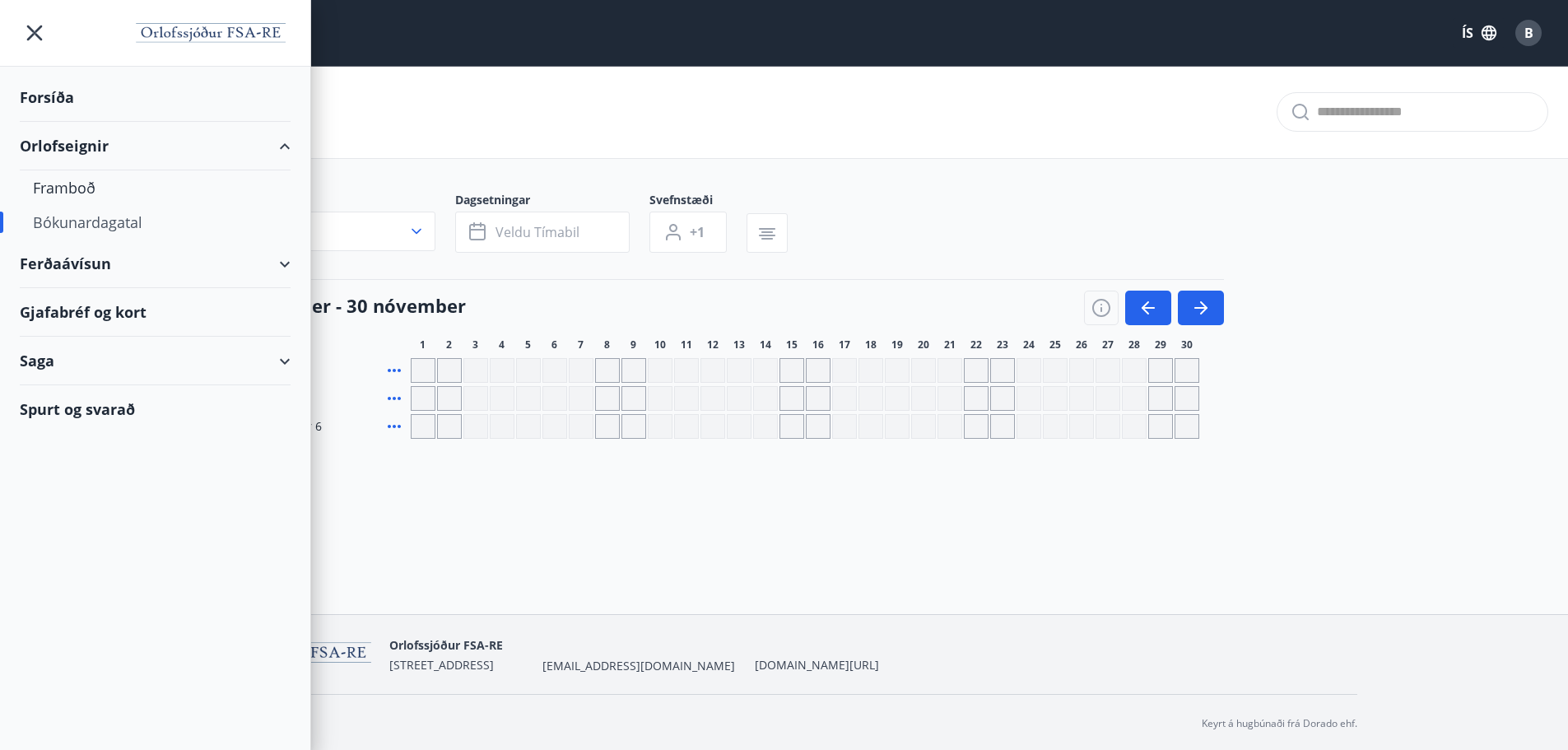
click at [280, 260] on div "Ferðaávísun" at bounding box center [155, 264] width 270 height 48
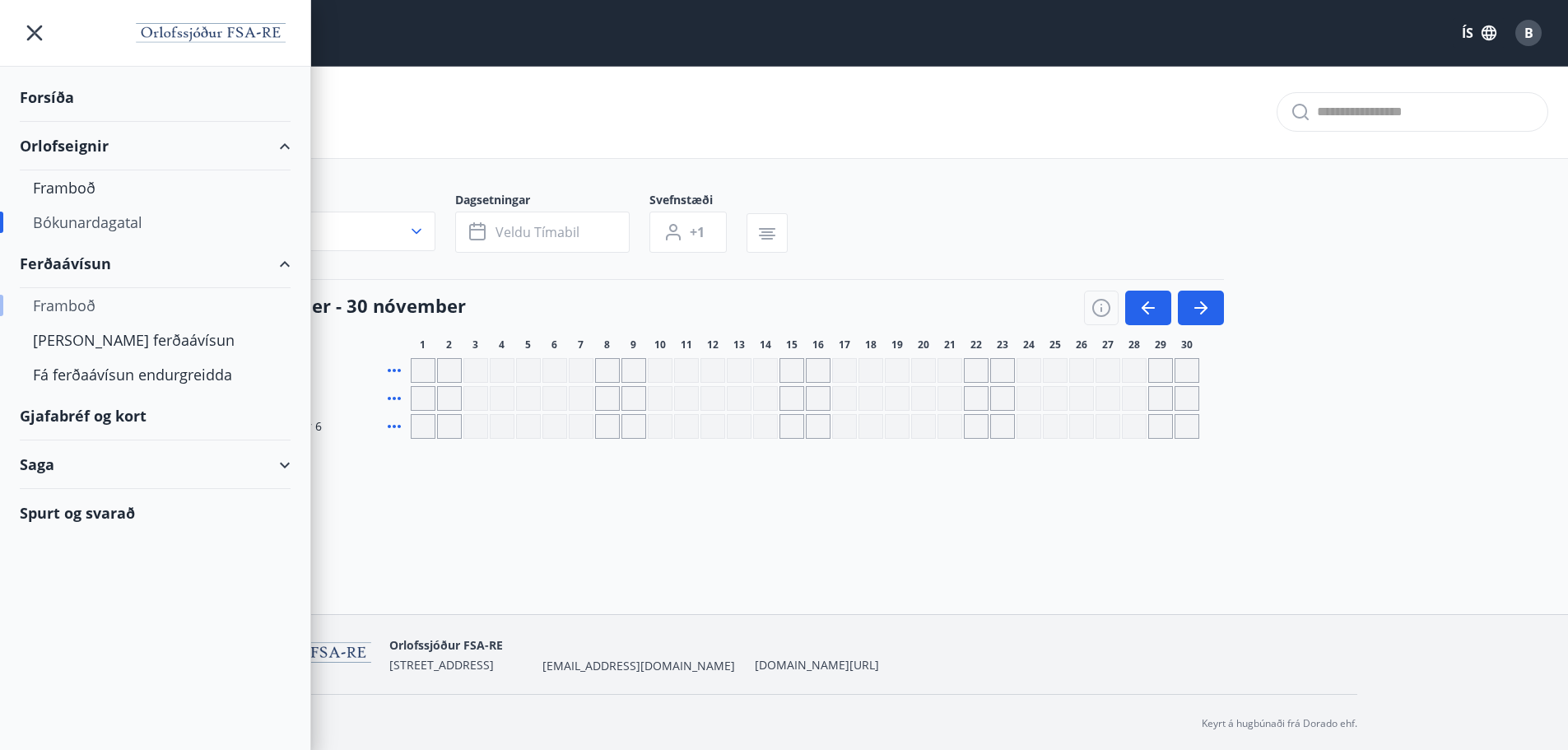
click at [99, 316] on div "Framboð" at bounding box center [156, 305] width 245 height 35
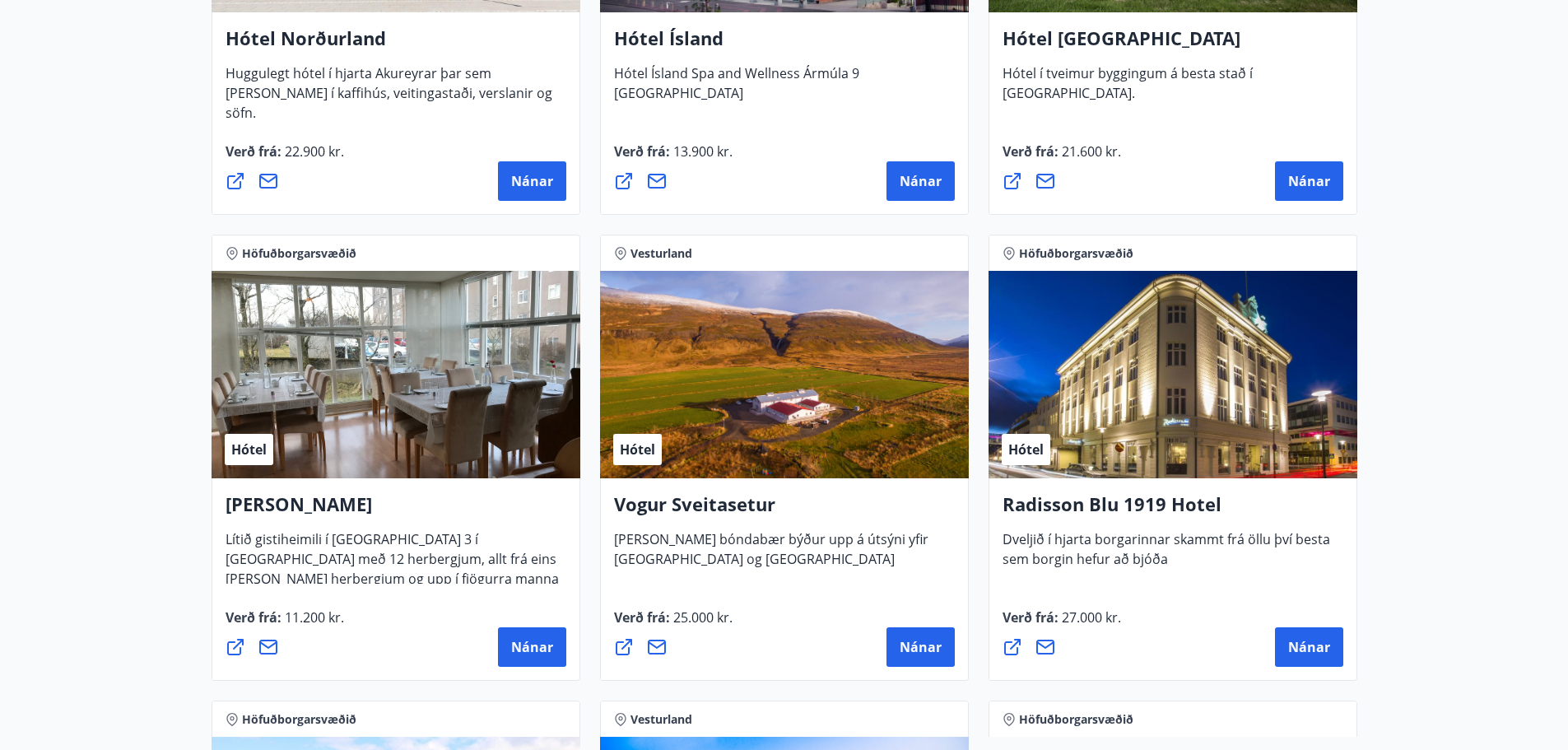
scroll to position [2881, 0]
